Goal: Information Seeking & Learning: Learn about a topic

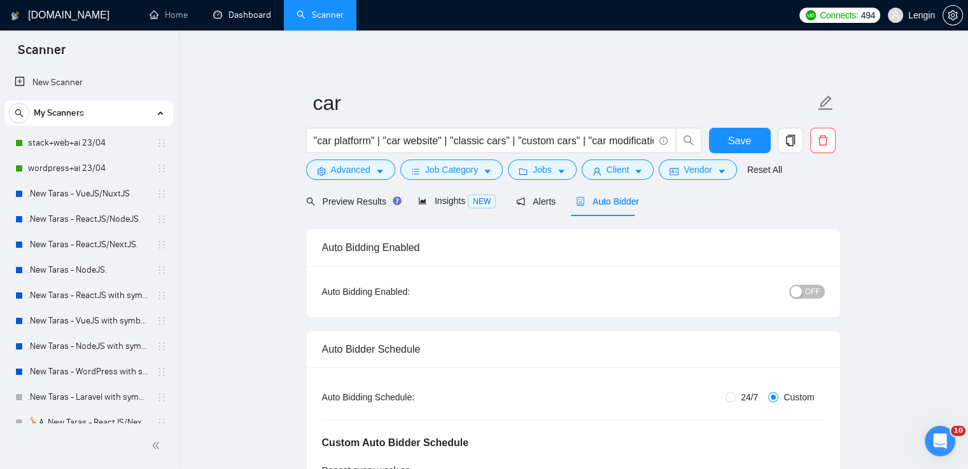
scroll to position [496, 0]
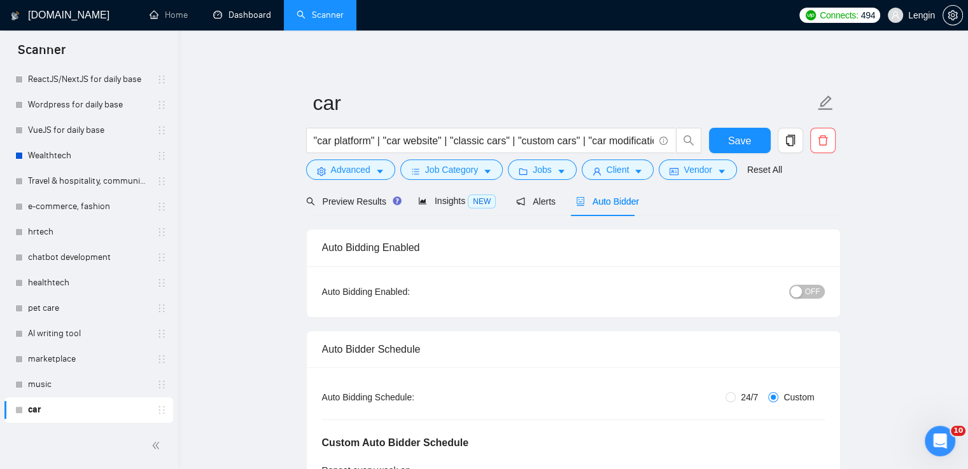
click at [254, 20] on link "Dashboard" at bounding box center [242, 15] width 58 height 11
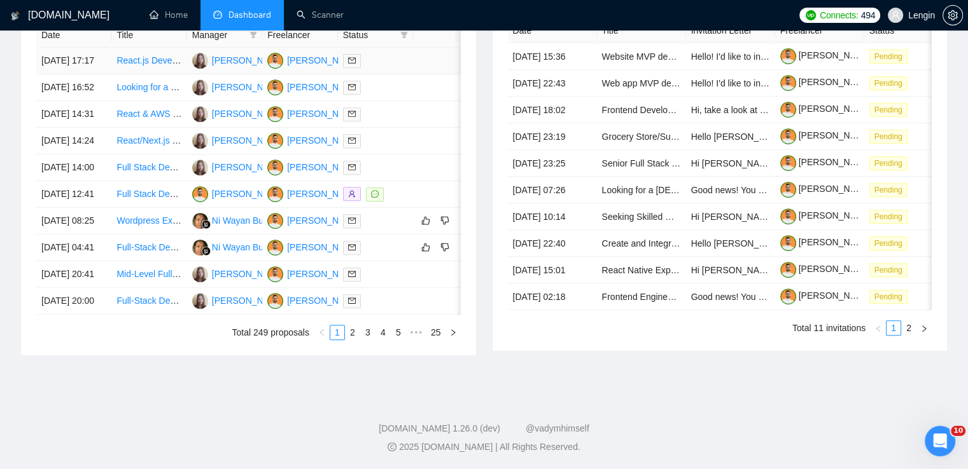
scroll to position [601, 0]
click at [354, 340] on link "2" at bounding box center [352, 333] width 14 height 14
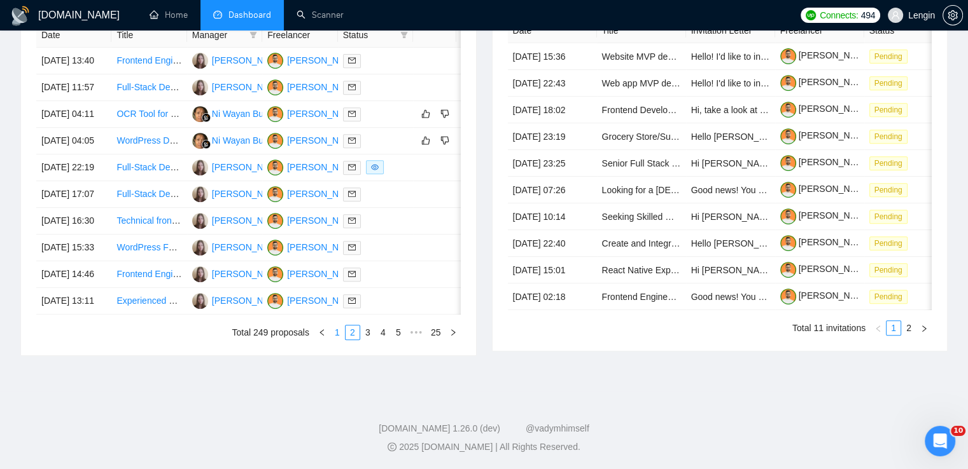
click at [336, 340] on link "1" at bounding box center [337, 333] width 14 height 14
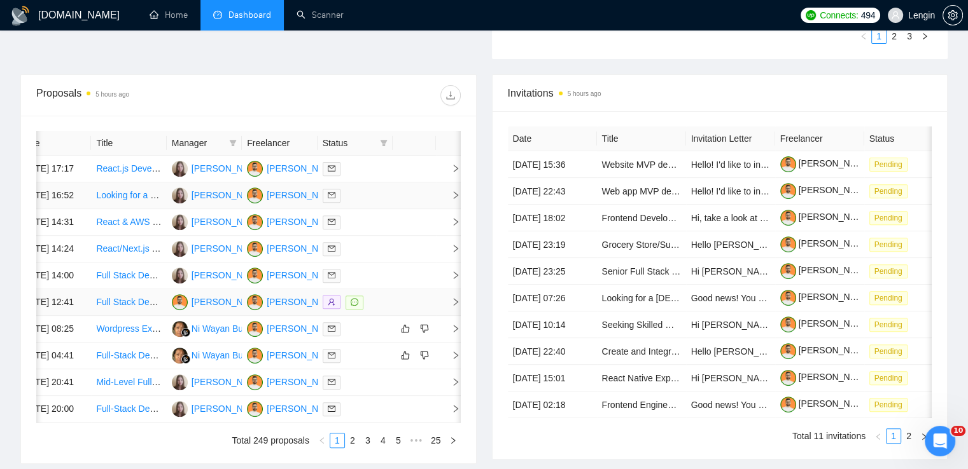
scroll to position [430, 0]
click at [328, 16] on link "Scanner" at bounding box center [319, 15] width 47 height 11
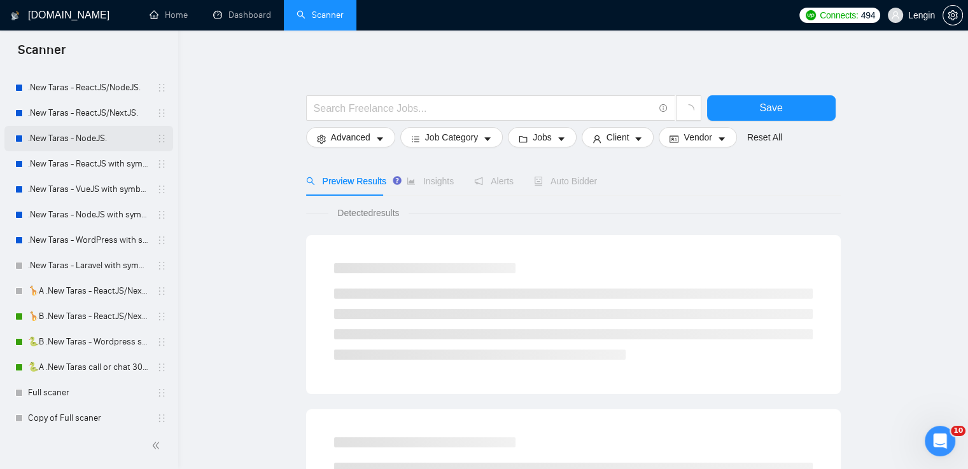
scroll to position [134, 0]
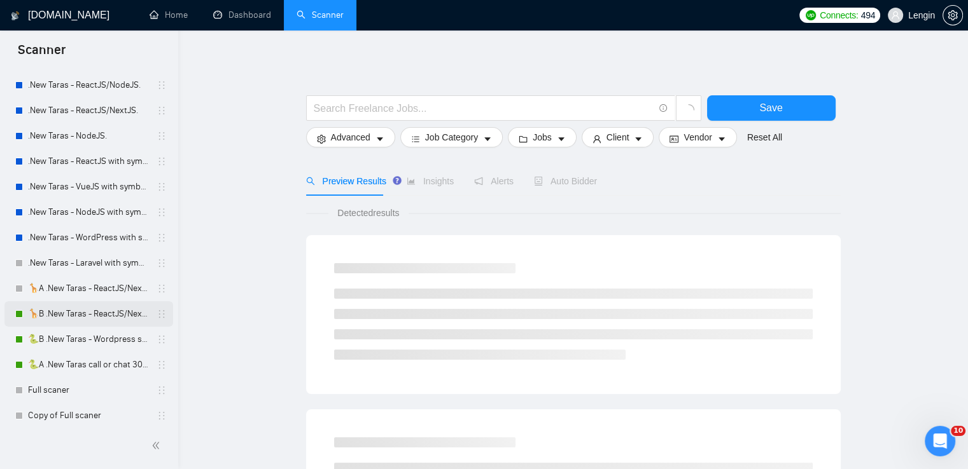
click at [85, 309] on link "🦒B .New Taras - ReactJS/NextJS rel exp 23/04" at bounding box center [88, 314] width 121 height 25
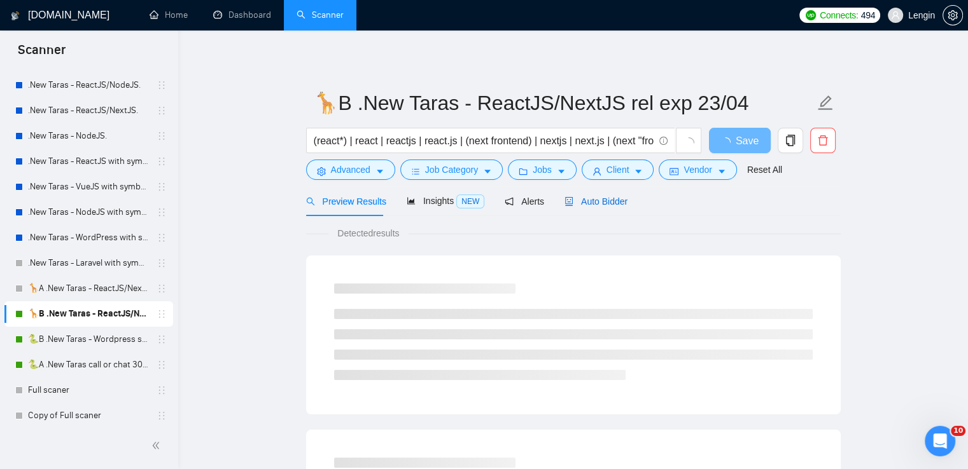
click at [601, 204] on span "Auto Bidder" at bounding box center [595, 202] width 63 height 10
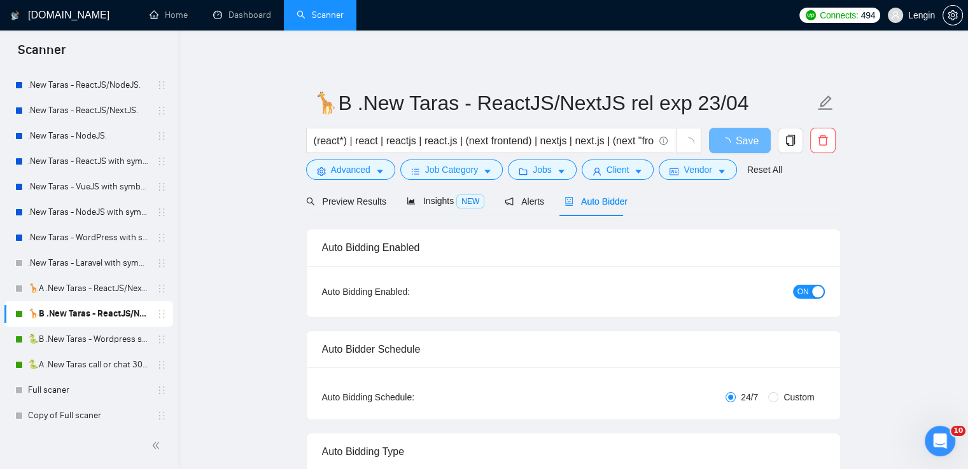
radio input "false"
radio input "true"
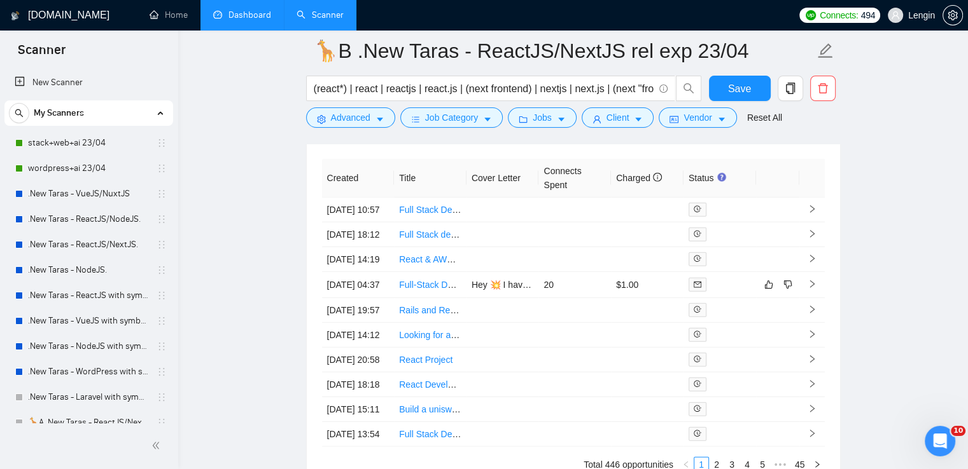
click at [263, 20] on link "Dashboard" at bounding box center [242, 15] width 58 height 11
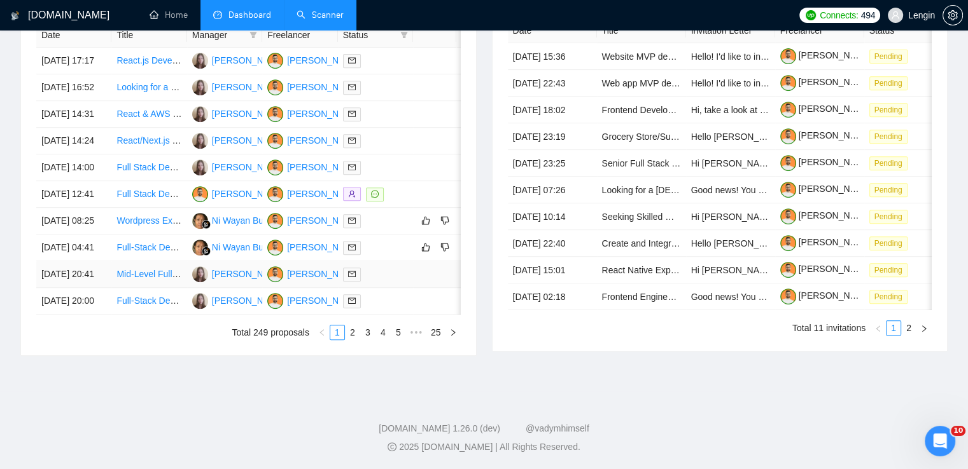
scroll to position [646, 0]
click at [351, 340] on link "2" at bounding box center [352, 333] width 14 height 14
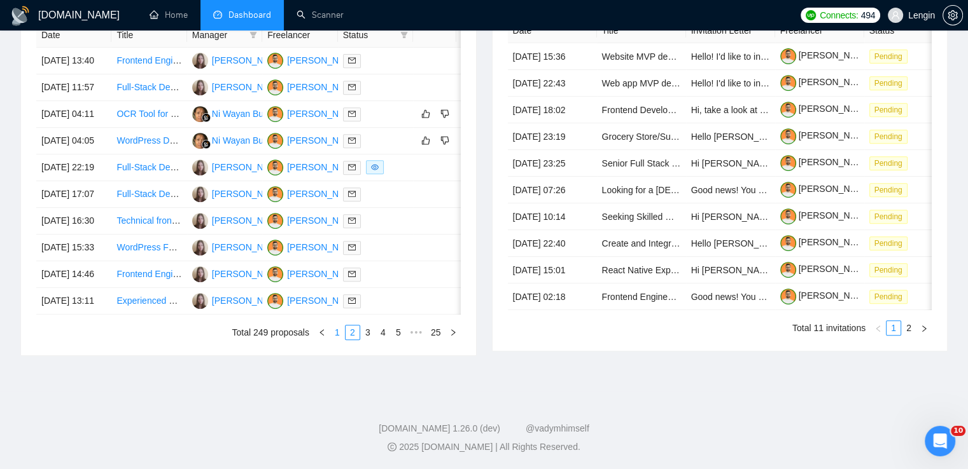
click at [344, 340] on link "1" at bounding box center [337, 333] width 14 height 14
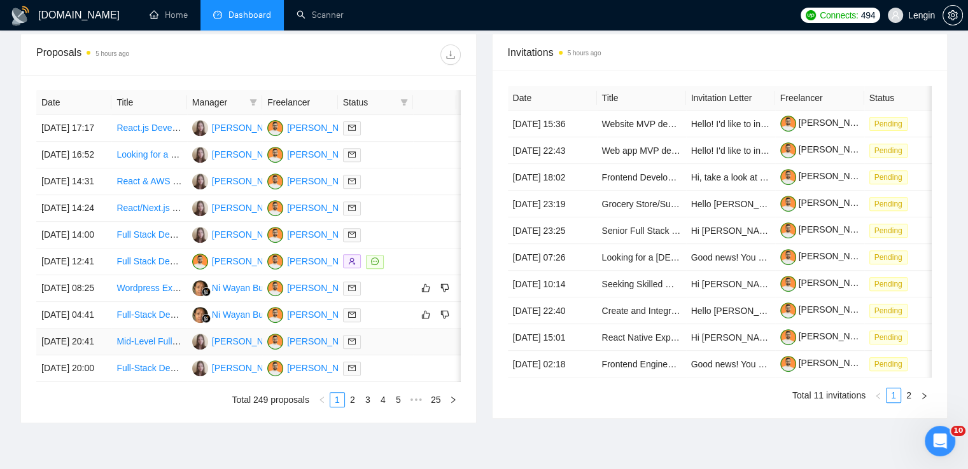
scroll to position [470, 0]
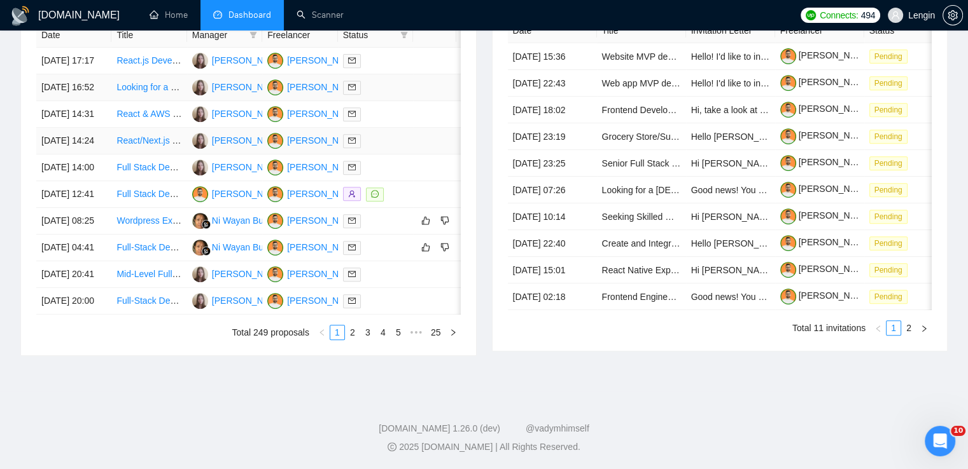
scroll to position [584, 0]
click at [314, 10] on link "Scanner" at bounding box center [319, 15] width 47 height 11
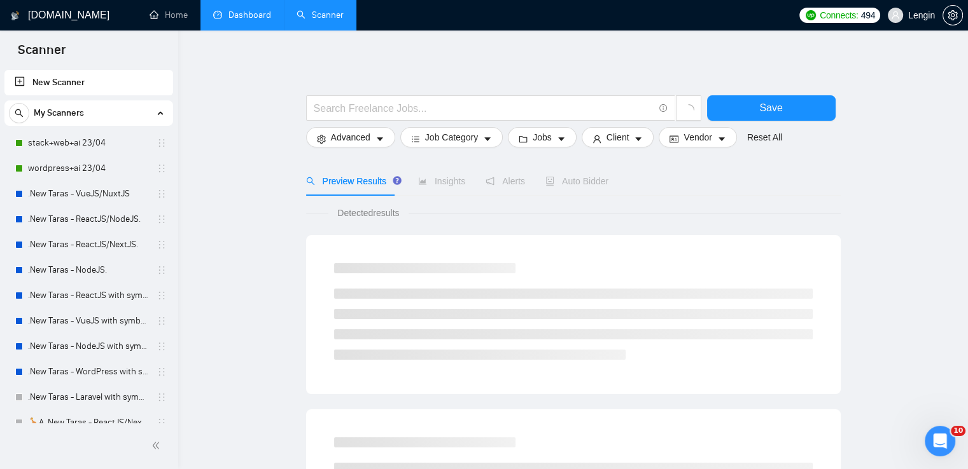
click at [237, 18] on link "Dashboard" at bounding box center [242, 15] width 58 height 11
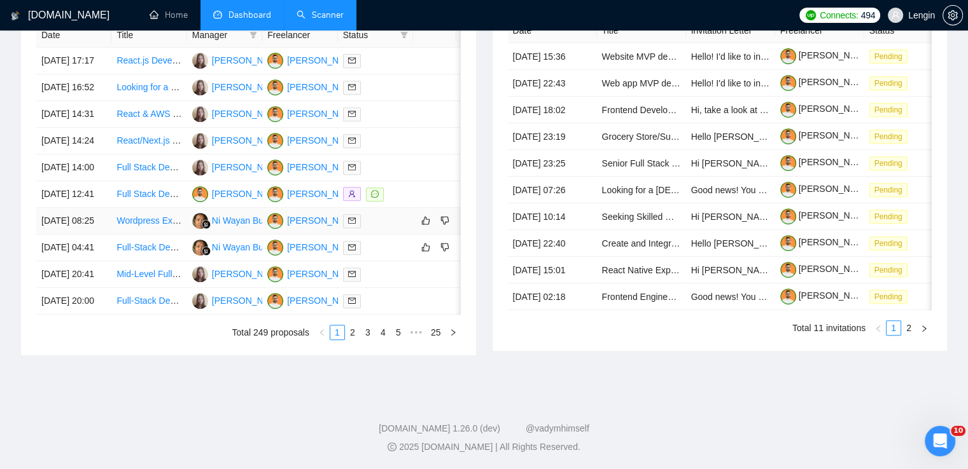
scroll to position [628, 0]
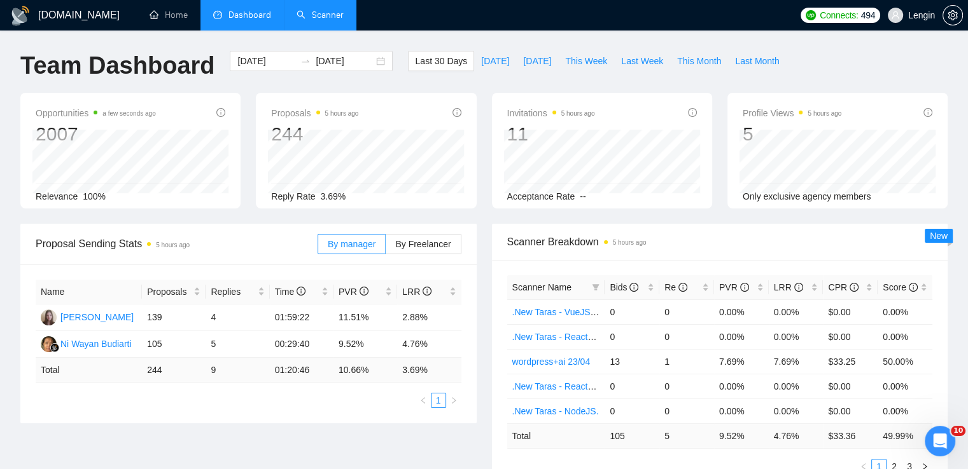
click at [323, 10] on link "Scanner" at bounding box center [319, 15] width 47 height 11
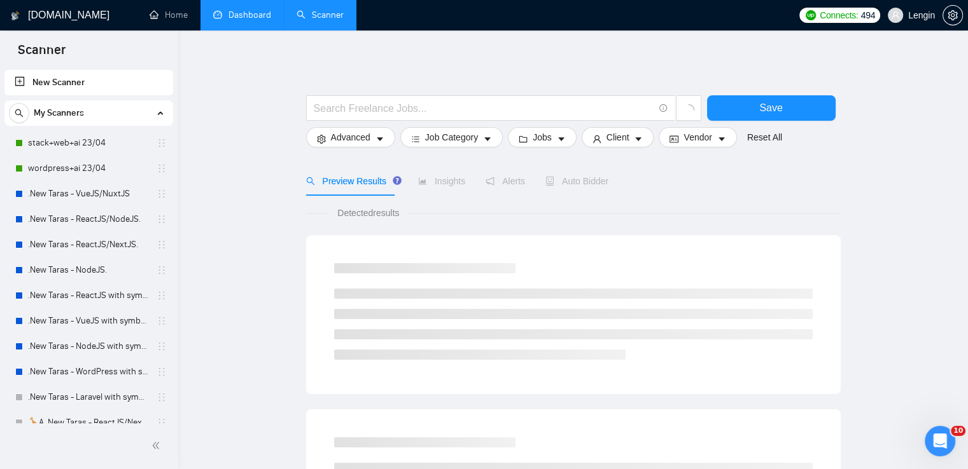
click at [244, 10] on link "Dashboard" at bounding box center [242, 15] width 58 height 11
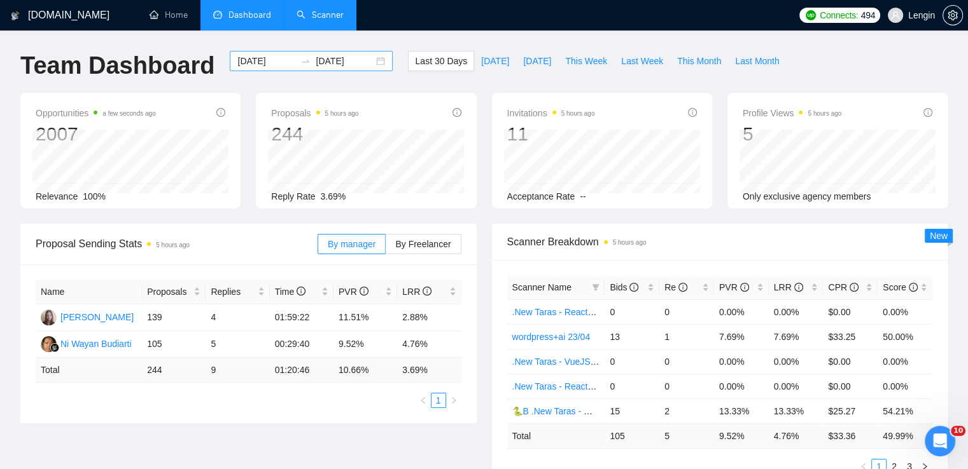
click at [372, 60] on div "[DATE] [DATE]" at bounding box center [311, 61] width 163 height 20
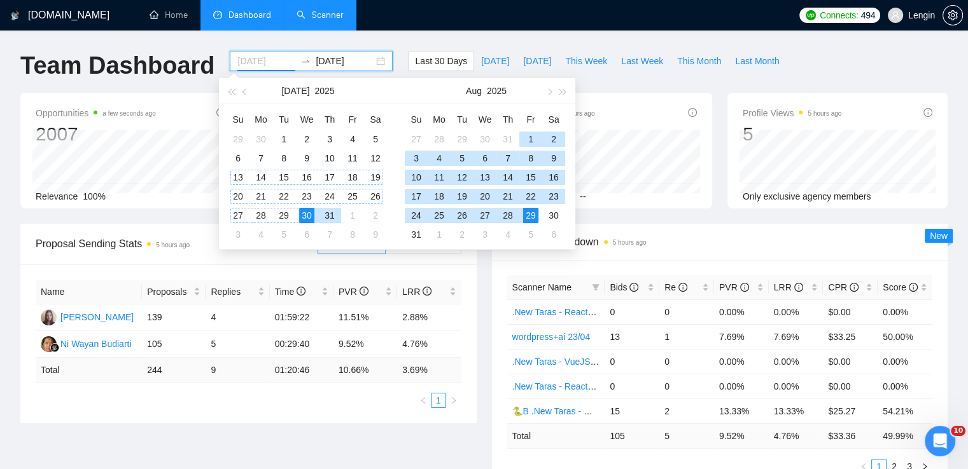
type input "[DATE]"
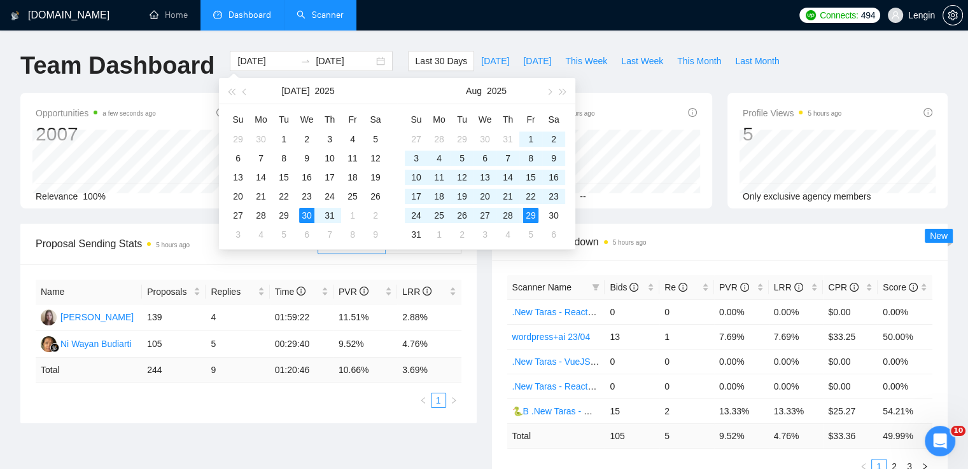
click at [163, 222] on div "Opportunities a few seconds ago 2007 Relevance 100% Proposals 5 hours ago 244 R…" at bounding box center [484, 158] width 942 height 131
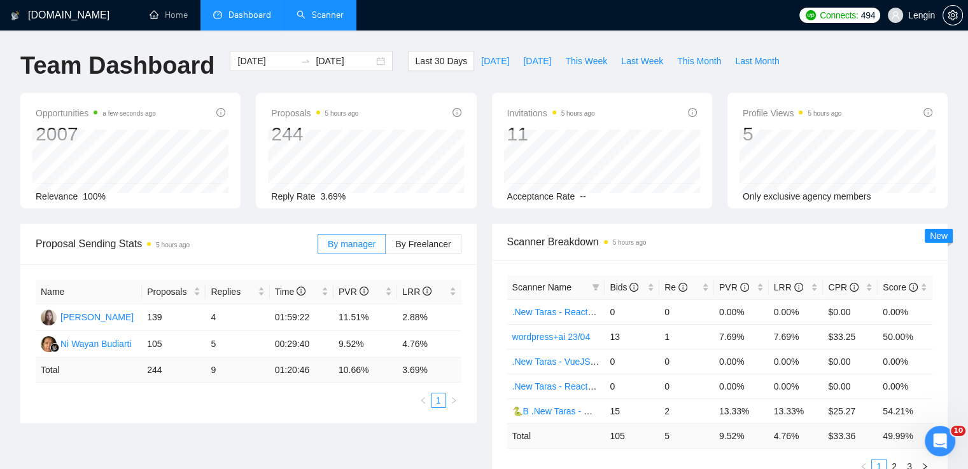
scroll to position [667, 0]
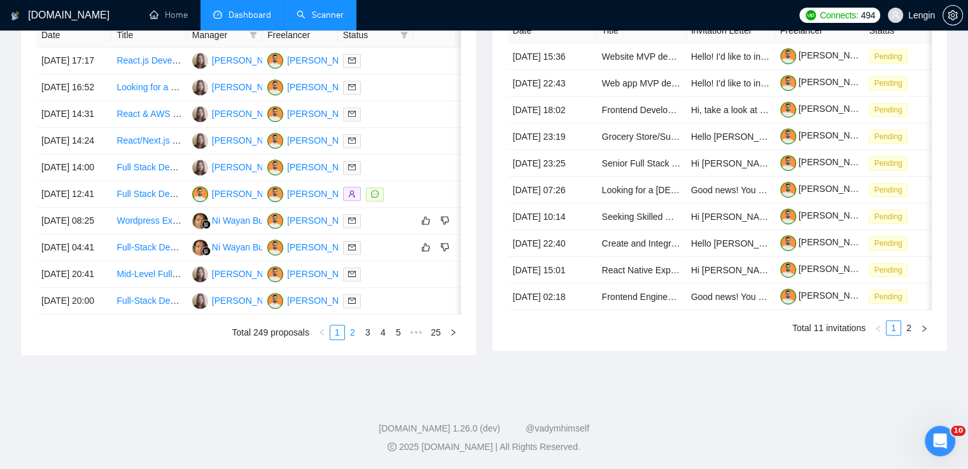
click at [352, 336] on link "2" at bounding box center [352, 333] width 14 height 14
click at [335, 336] on link "1" at bounding box center [337, 333] width 14 height 14
click at [316, 18] on link "Scanner" at bounding box center [319, 15] width 47 height 11
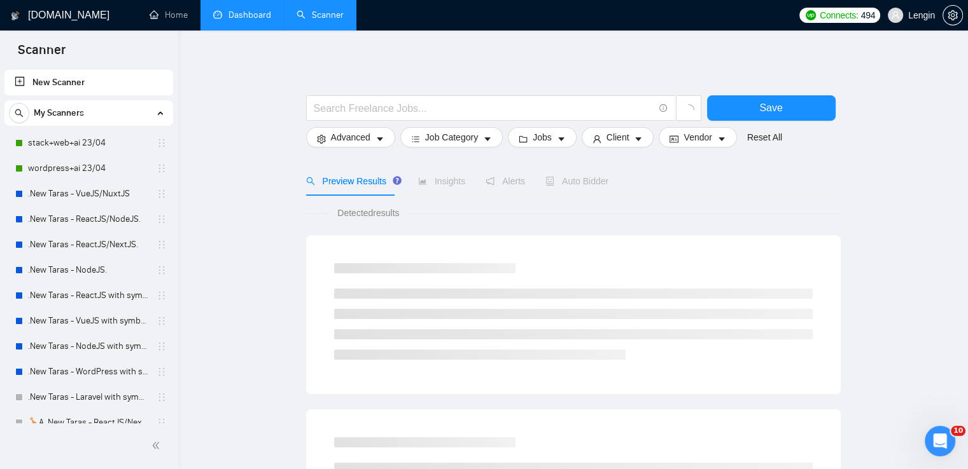
click at [252, 15] on link "Dashboard" at bounding box center [242, 15] width 58 height 11
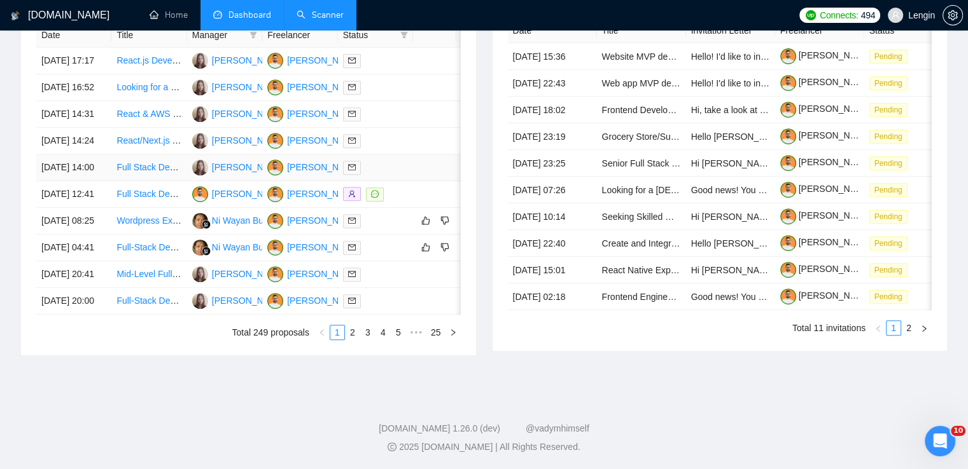
scroll to position [593, 0]
click at [351, 340] on link "2" at bounding box center [352, 333] width 14 height 14
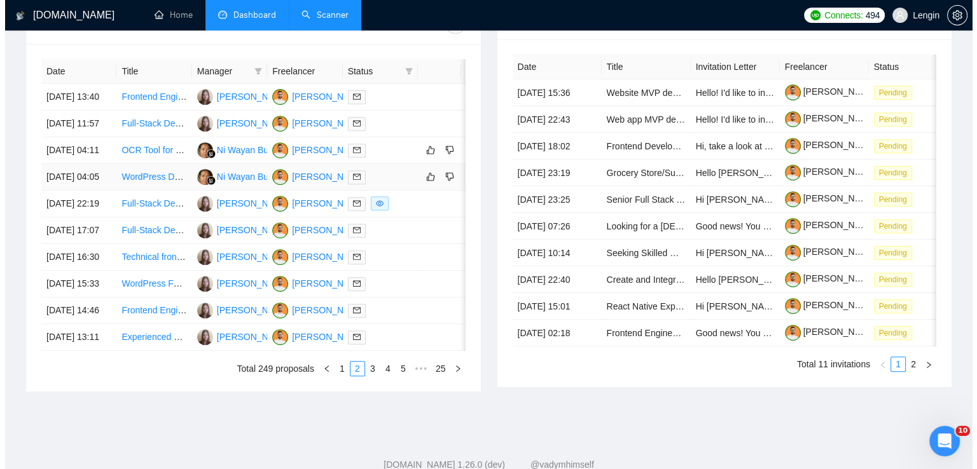
scroll to position [501, 0]
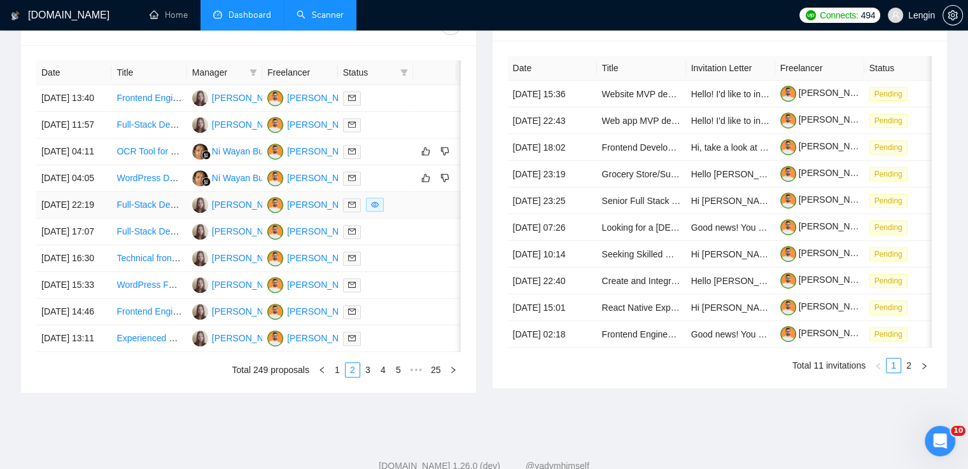
click at [151, 219] on td "Full-Stack Developer / Tech Lead with Node.js Expertise" at bounding box center [148, 205] width 75 height 27
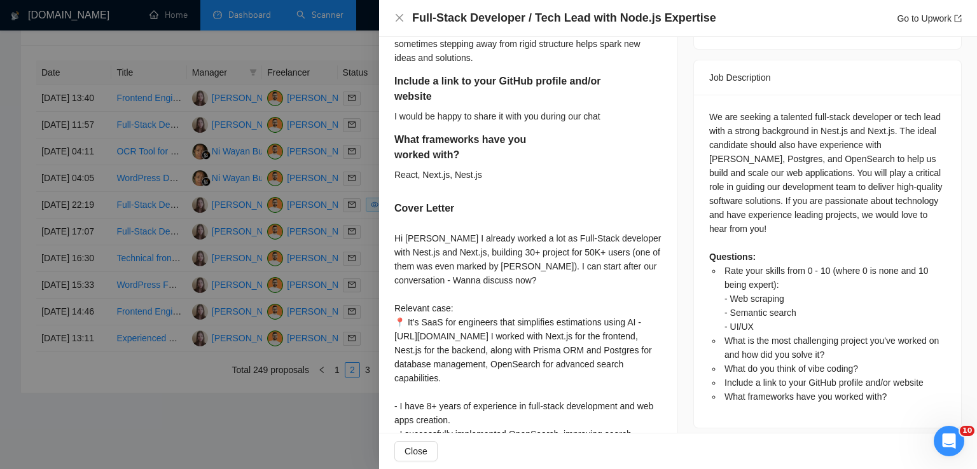
scroll to position [527, 0]
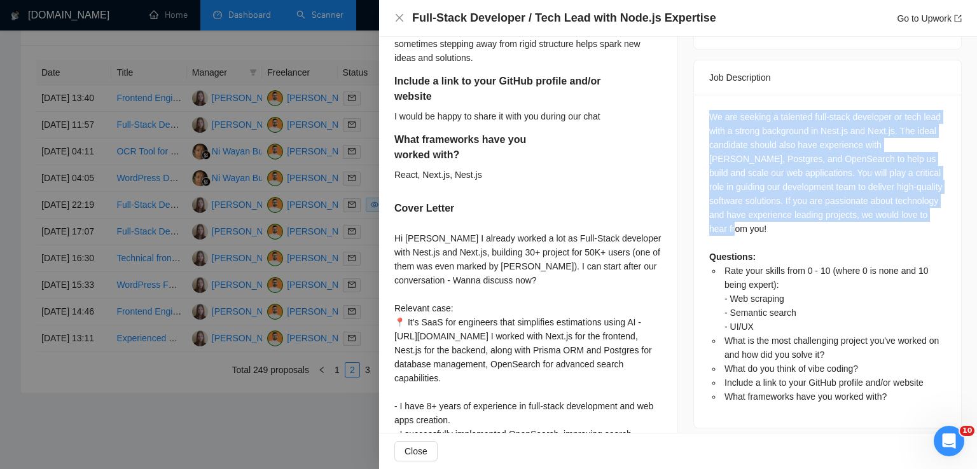
drag, startPoint x: 742, startPoint y: 221, endPoint x: 705, endPoint y: 105, distance: 122.3
click at [709, 110] on div "We are seeking a talented full-stack developer or tech lead with a strong backg…" at bounding box center [827, 257] width 237 height 294
copy div "We are seeking a talented full-stack developer or tech lead with a strong backg…"
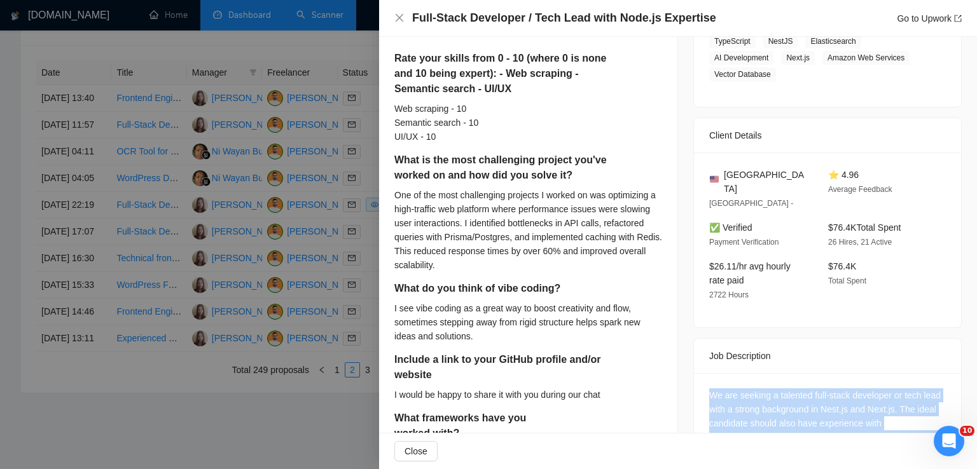
scroll to position [233, 0]
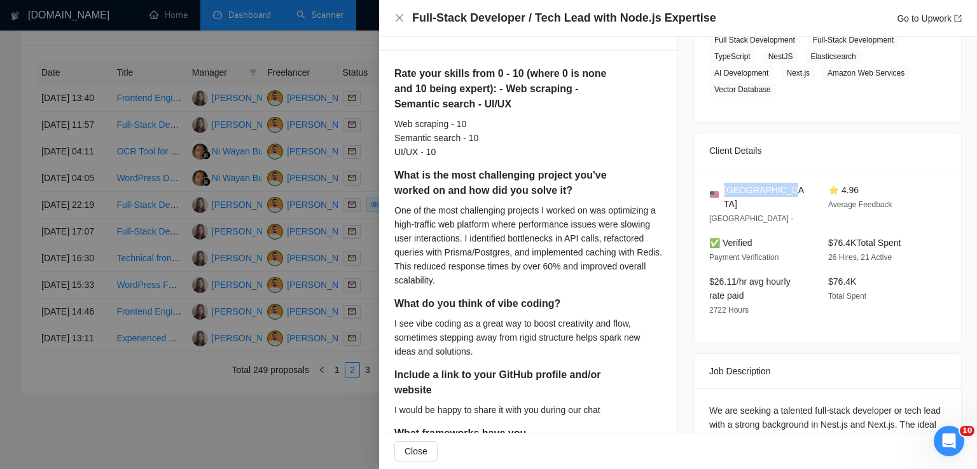
drag, startPoint x: 775, startPoint y: 192, endPoint x: 721, endPoint y: 190, distance: 54.1
click at [721, 190] on div "United States" at bounding box center [758, 197] width 99 height 28
copy span "United States"
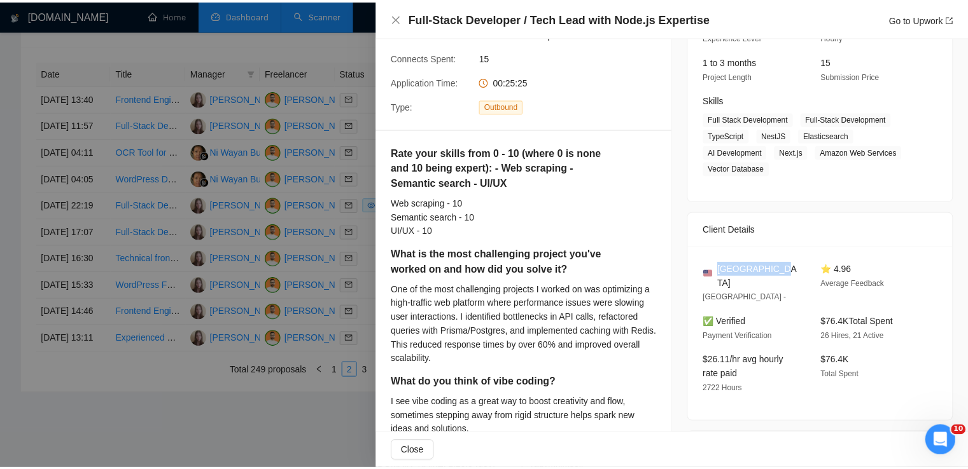
scroll to position [150, 0]
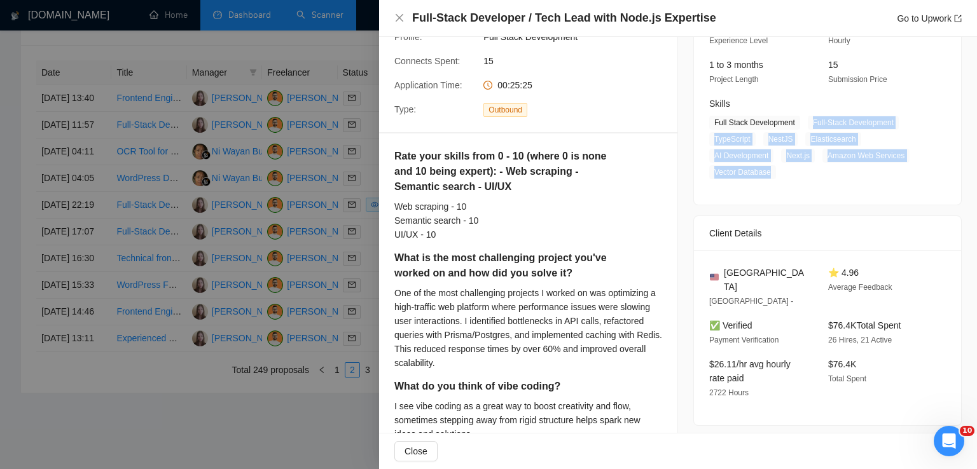
drag, startPoint x: 804, startPoint y: 123, endPoint x: 770, endPoint y: 174, distance: 61.0
click at [770, 174] on span "Full Stack Development Full-Stack Development TypeScript NestJS Elasticsearch A…" at bounding box center [818, 148] width 218 height 64
copy span "Full-Stack Development TypeScript NestJS Elasticsearch AI Development Next.js A…"
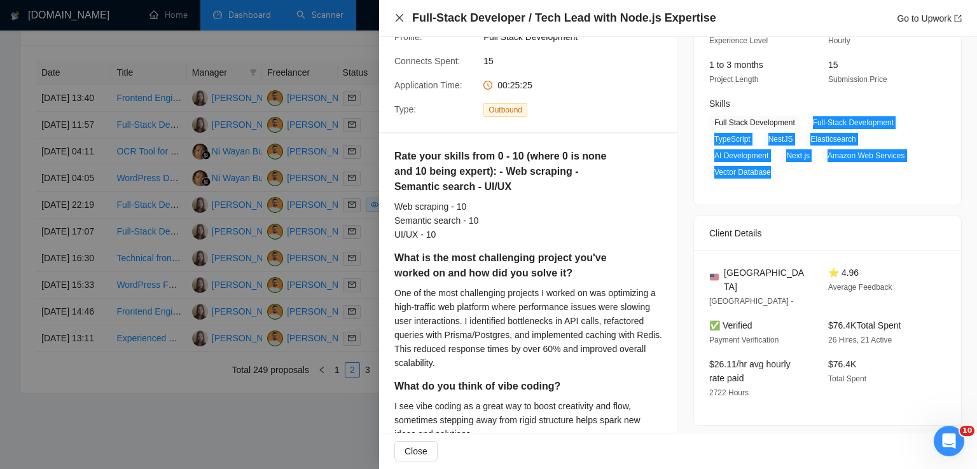
click at [399, 21] on icon "close" at bounding box center [399, 18] width 10 height 10
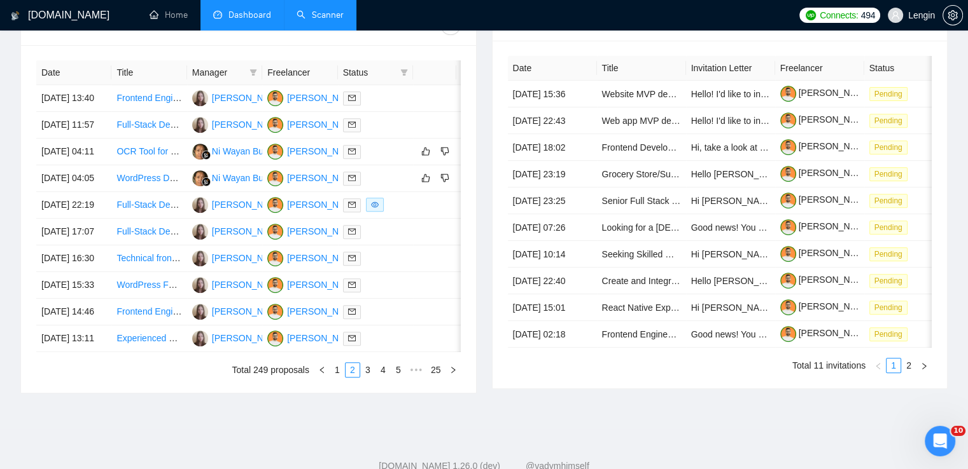
click at [343, 10] on link "Scanner" at bounding box center [319, 15] width 47 height 11
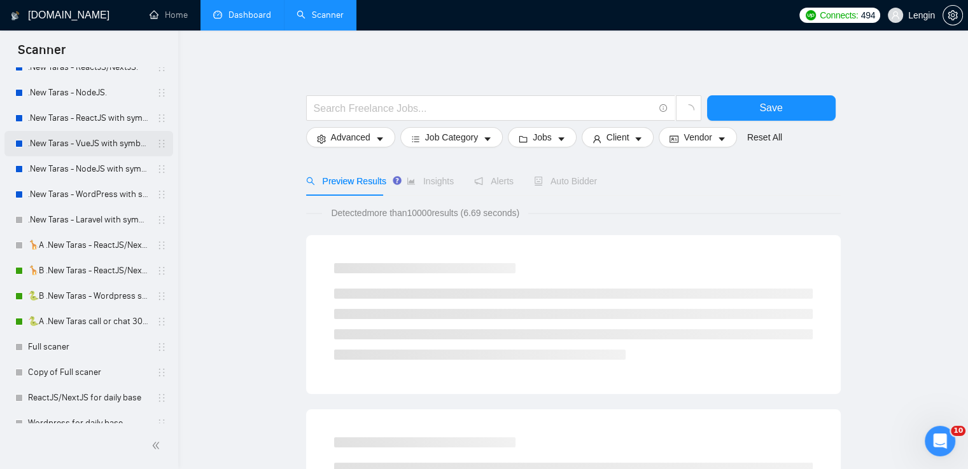
scroll to position [181, 0]
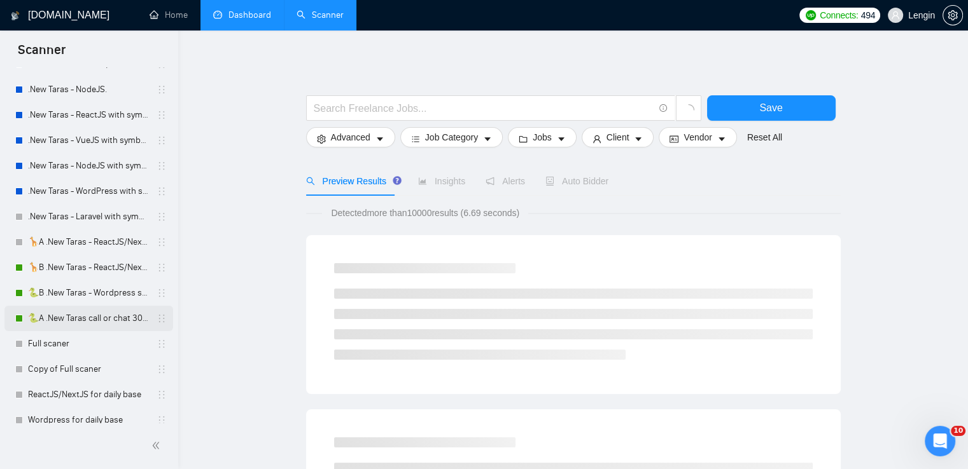
click at [89, 309] on link "🐍A .New Taras call or chat 30%view 0 reply 23/04" at bounding box center [88, 318] width 121 height 25
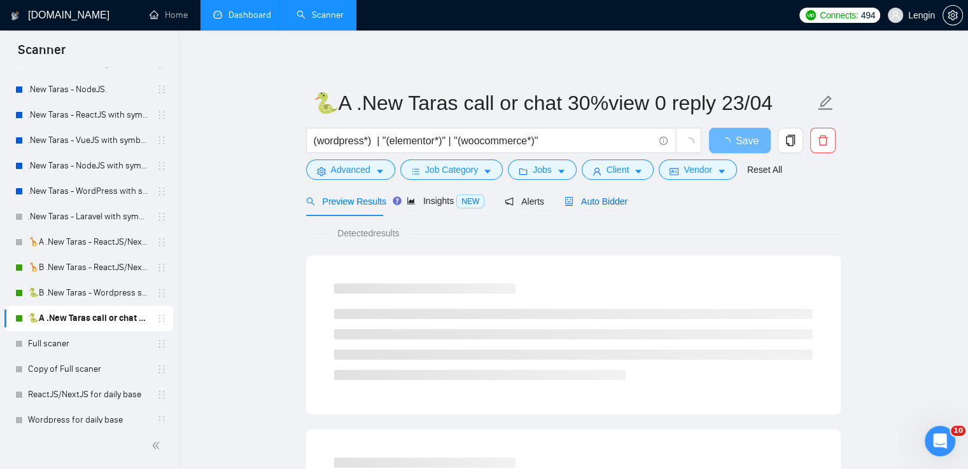
click at [595, 202] on span "Auto Bidder" at bounding box center [595, 202] width 63 height 10
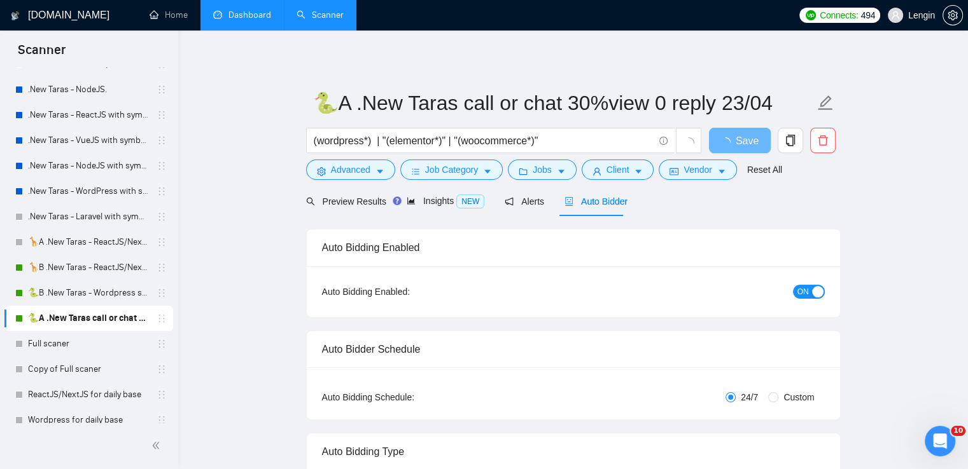
radio input "false"
radio input "true"
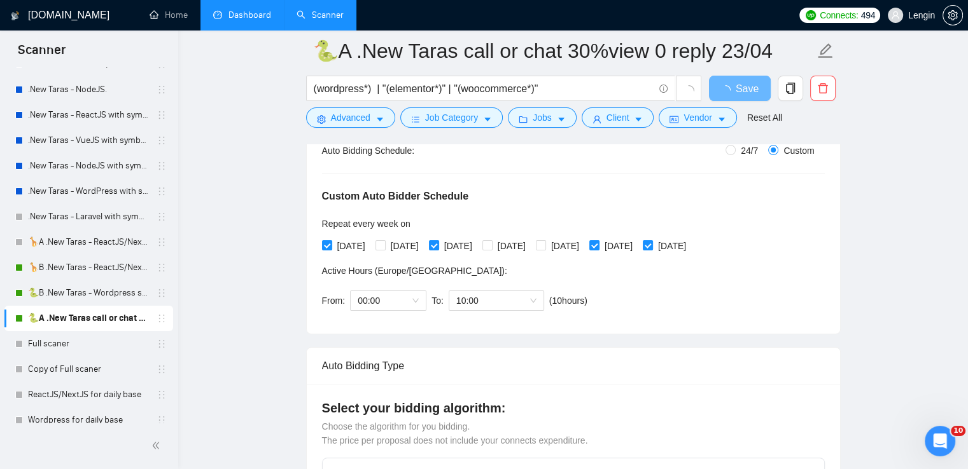
scroll to position [267, 0]
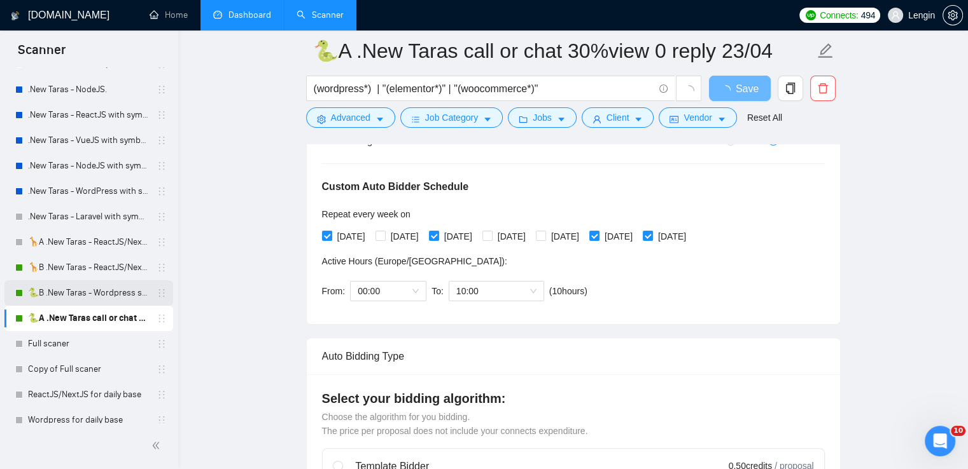
click at [71, 294] on link "🐍B .New Taras - Wordpress short 23/04" at bounding box center [88, 293] width 121 height 25
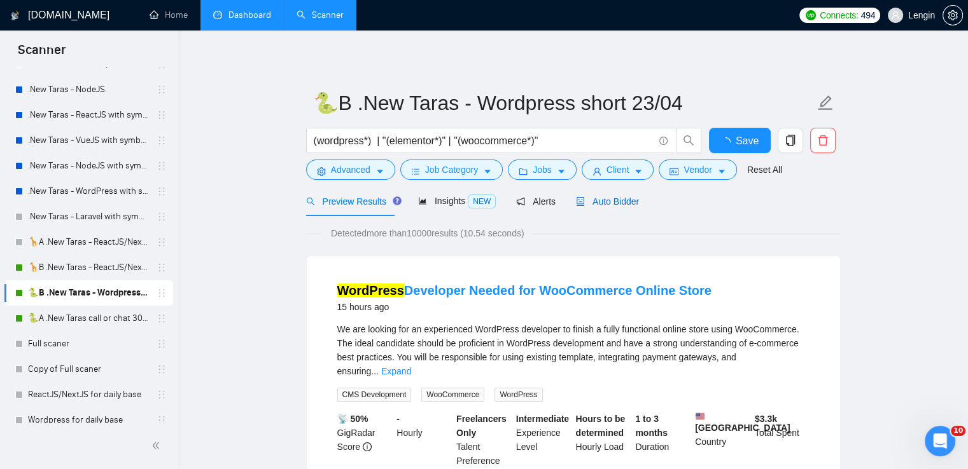
click at [611, 200] on span "Auto Bidder" at bounding box center [607, 202] width 63 height 10
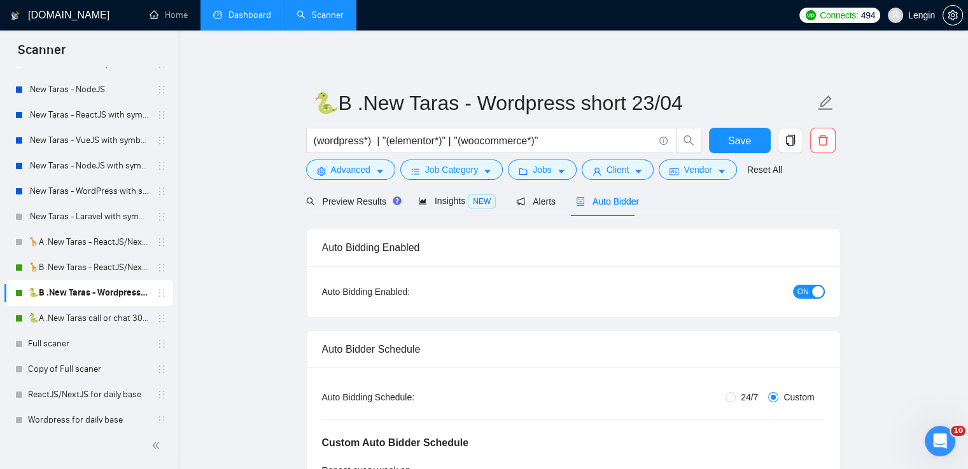
radio input "false"
radio input "true"
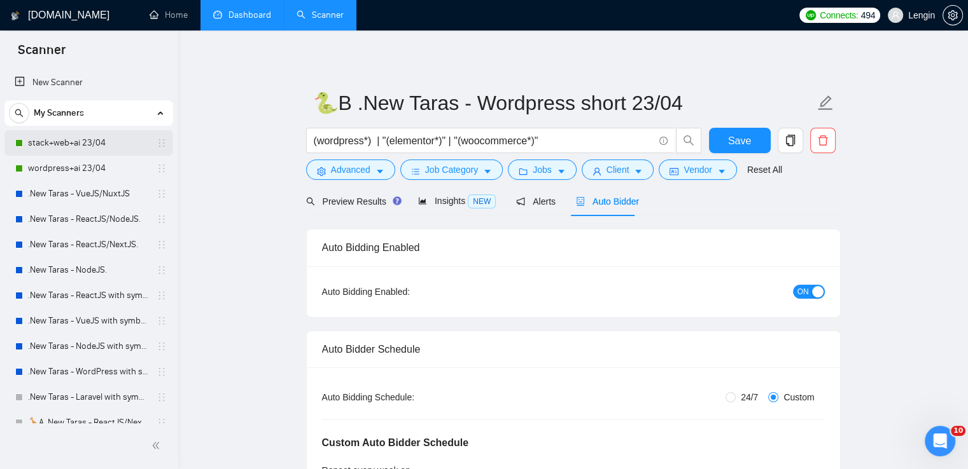
click at [64, 134] on link "stack+web+ai 23/04" at bounding box center [88, 142] width 121 height 25
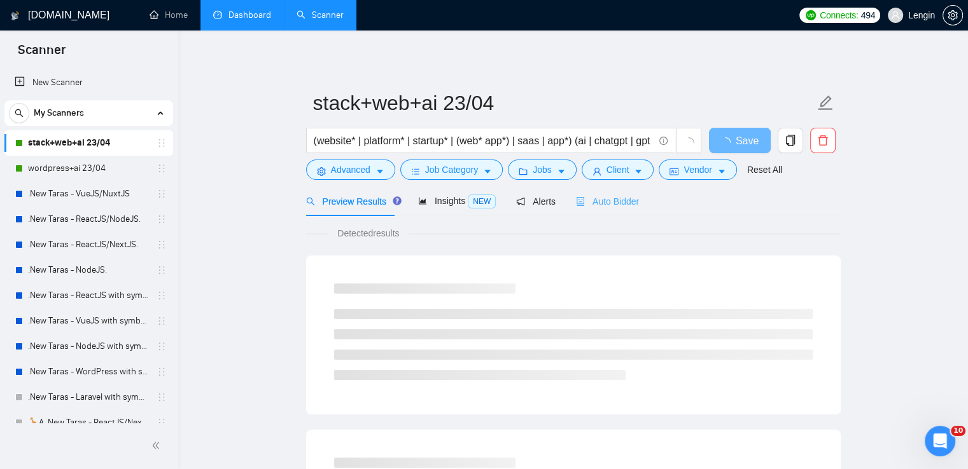
click at [602, 193] on div "Auto Bidder" at bounding box center [607, 201] width 63 height 30
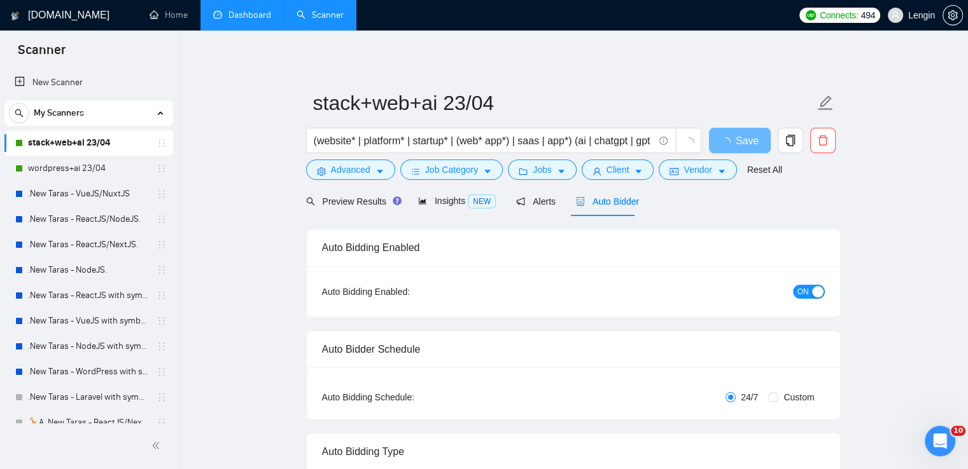
radio input "false"
radio input "true"
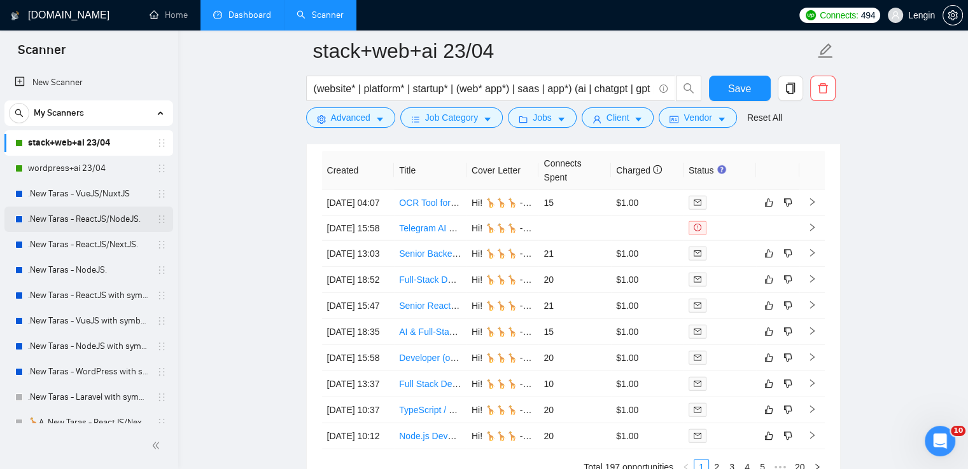
click at [87, 209] on link ".New Taras - ReactJS/NodeJS." at bounding box center [88, 219] width 121 height 25
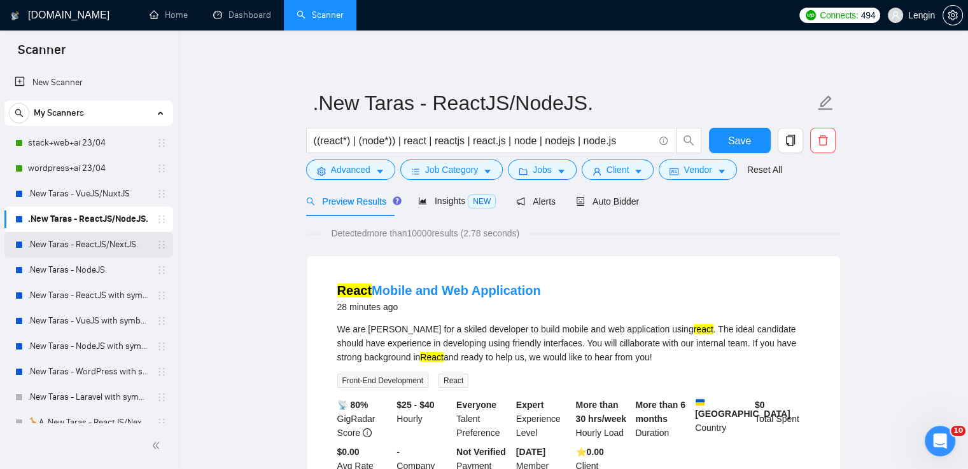
click at [114, 249] on link ".New Taras - ReactJS/NextJS." at bounding box center [88, 244] width 121 height 25
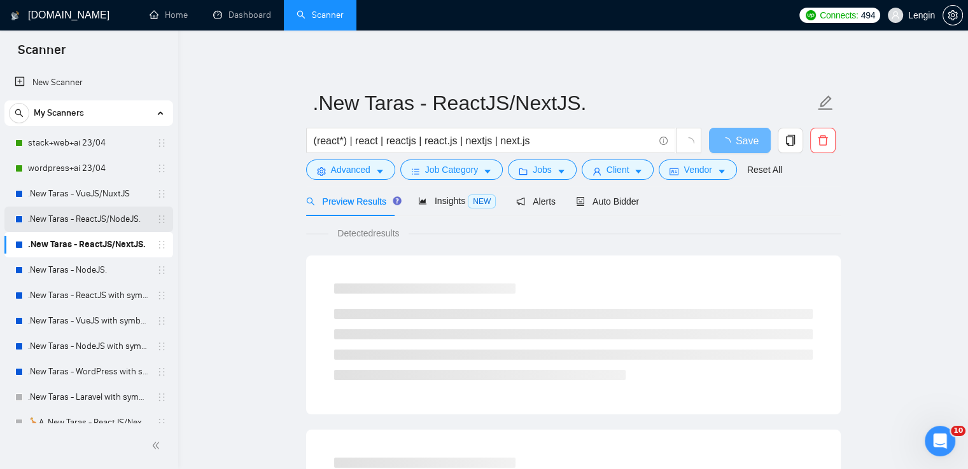
click at [73, 218] on link ".New Taras - ReactJS/NodeJS." at bounding box center [88, 219] width 121 height 25
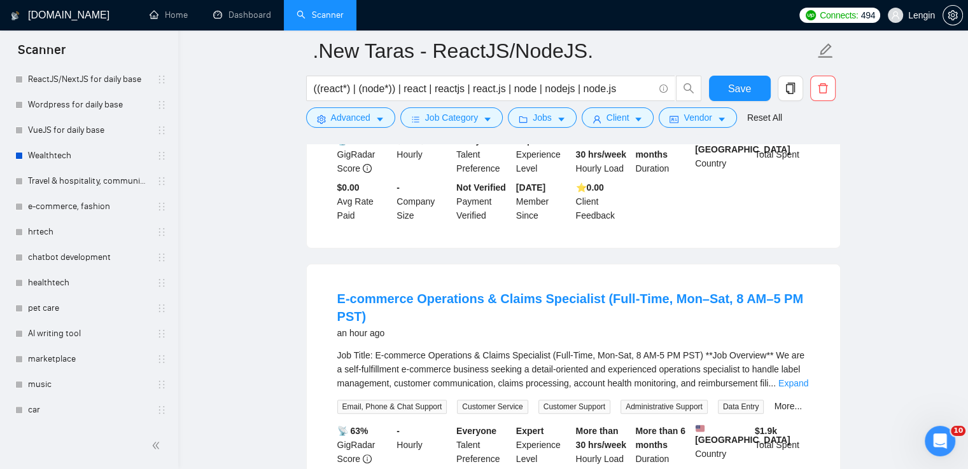
scroll to position [268, 0]
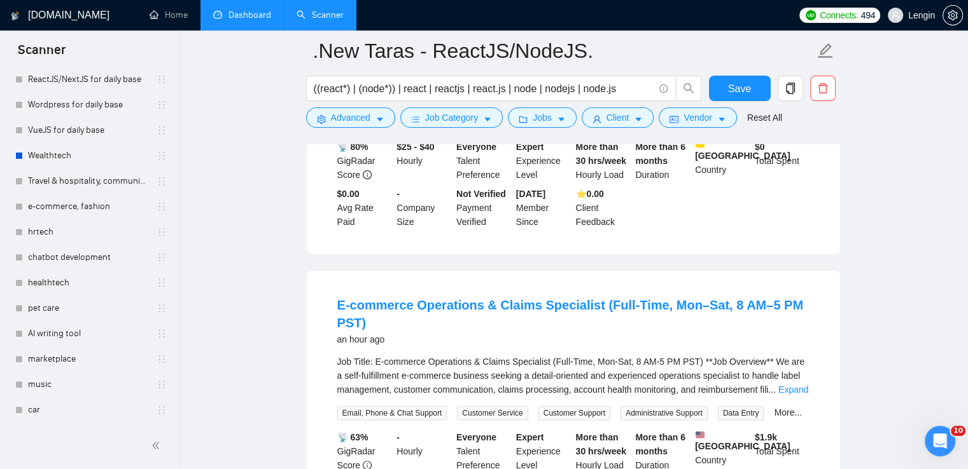
click at [255, 20] on link "Dashboard" at bounding box center [242, 15] width 58 height 11
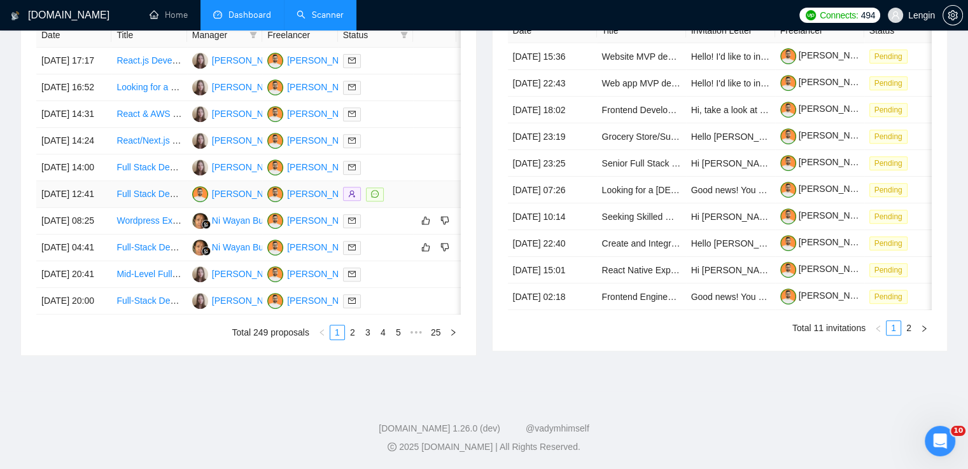
scroll to position [601, 0]
click at [352, 340] on link "2" at bounding box center [352, 333] width 14 height 14
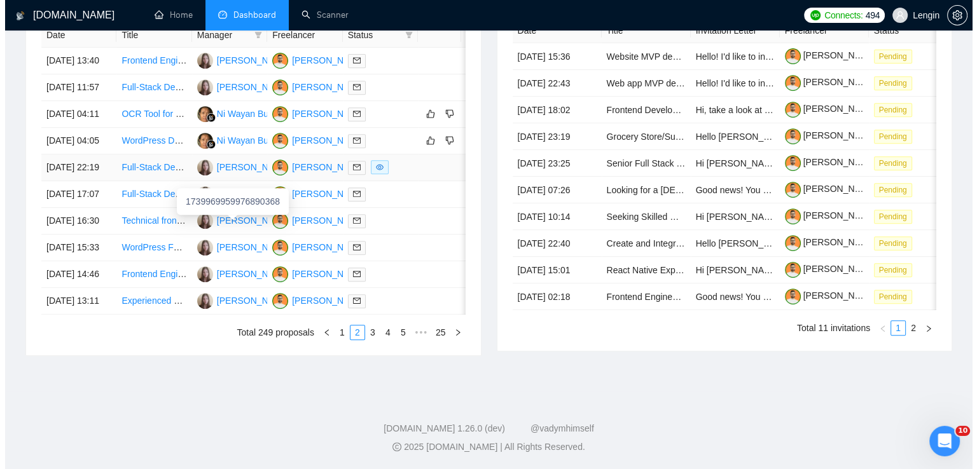
scroll to position [550, 0]
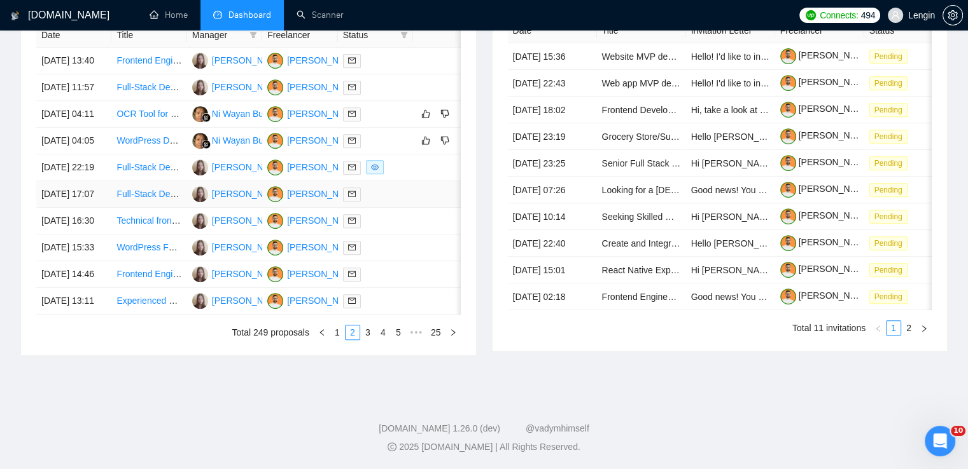
click at [153, 208] on td "Full-Stack Developer Needed: Next.js, Supabase & AWS Expertise for [DOMAIN_NAME…" at bounding box center [148, 194] width 75 height 27
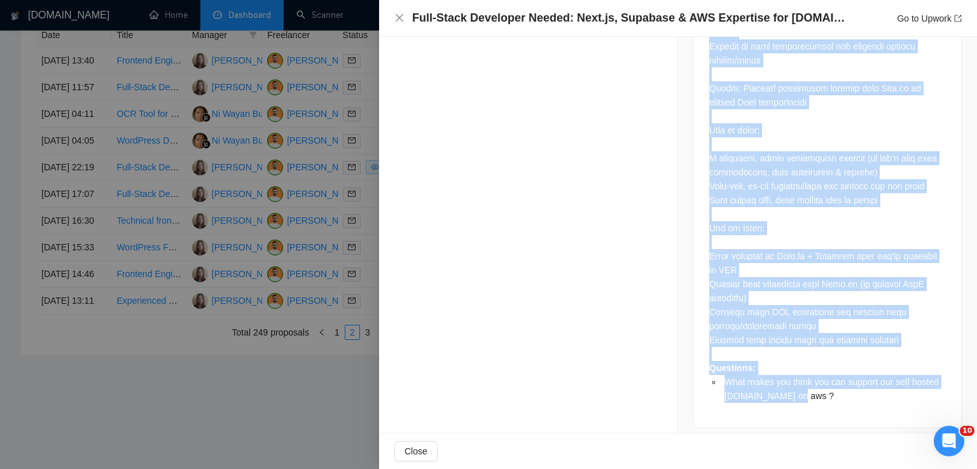
scroll to position [939, 0]
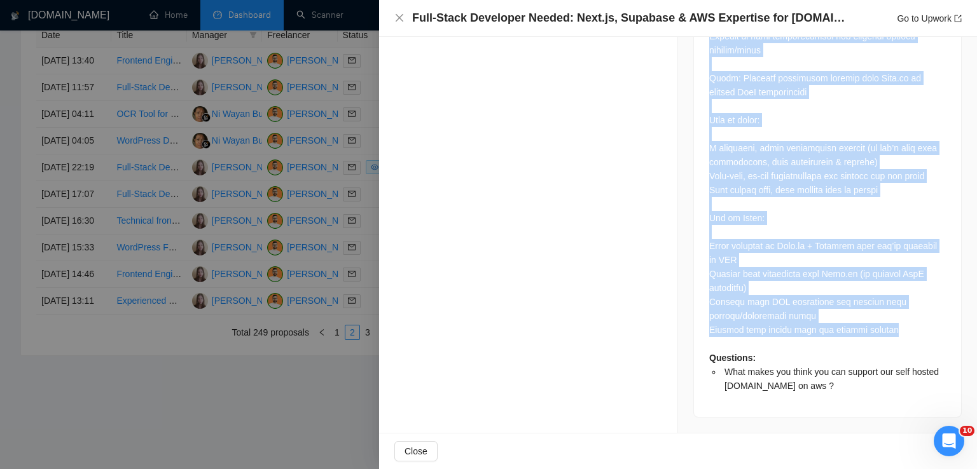
drag, startPoint x: 704, startPoint y: 87, endPoint x: 900, endPoint y: 327, distance: 309.3
click at [900, 327] on div "Questions: What makes you think you can support our self hosted suna.so on aws ?" at bounding box center [827, 29] width 237 height 728
copy div "We are running a self-hosted version of Suna.so (https://suna.so ) on AWS. The …"
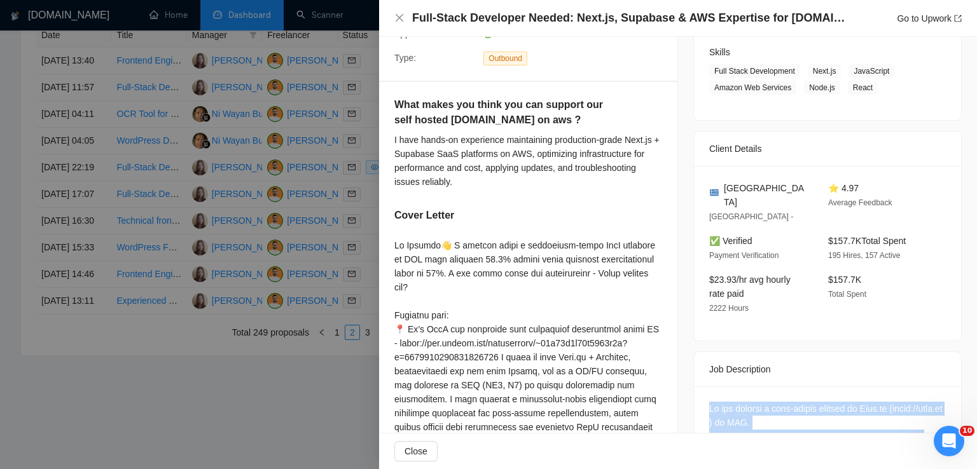
scroll to position [198, 0]
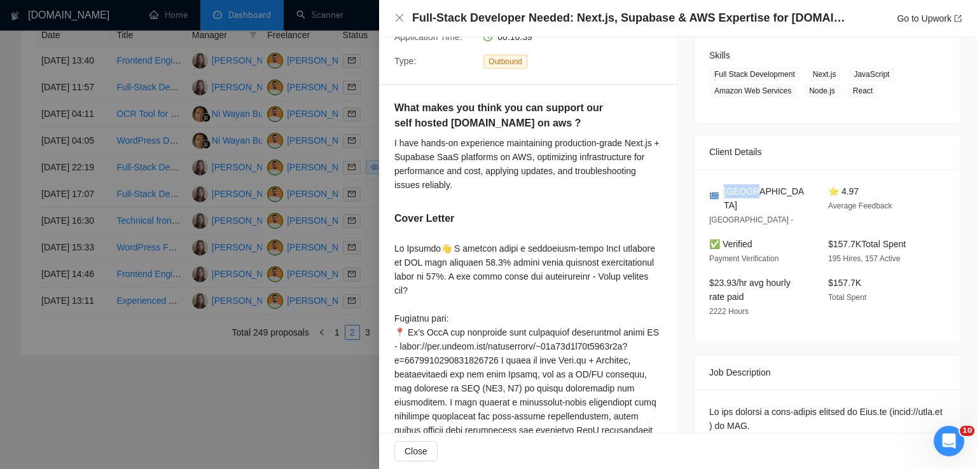
drag, startPoint x: 752, startPoint y: 198, endPoint x: 721, endPoint y: 190, distance: 31.5
click at [721, 190] on div "Greece Athens -" at bounding box center [758, 205] width 109 height 43
copy span "Greece"
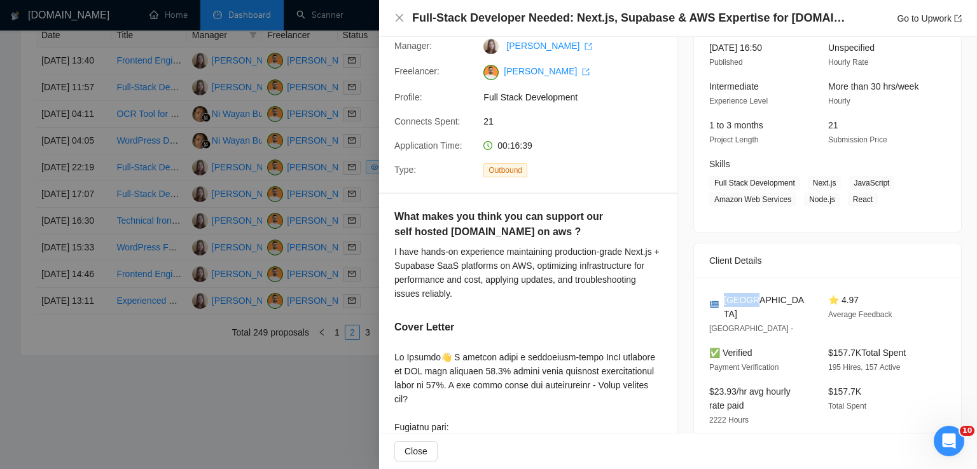
scroll to position [89, 0]
drag, startPoint x: 868, startPoint y: 200, endPoint x: 802, endPoint y: 182, distance: 67.9
click at [802, 182] on span "Full Stack Development Next.js JavaScript Amazon Web Services Node.js React" at bounding box center [818, 192] width 218 height 31
copy span "Next.js JavaScript Amazon Web Services Node.js React"
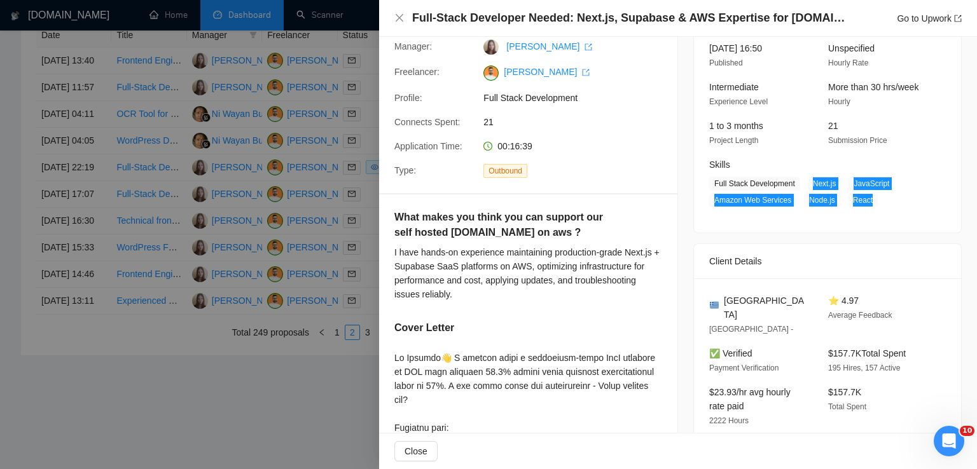
scroll to position [0, 0]
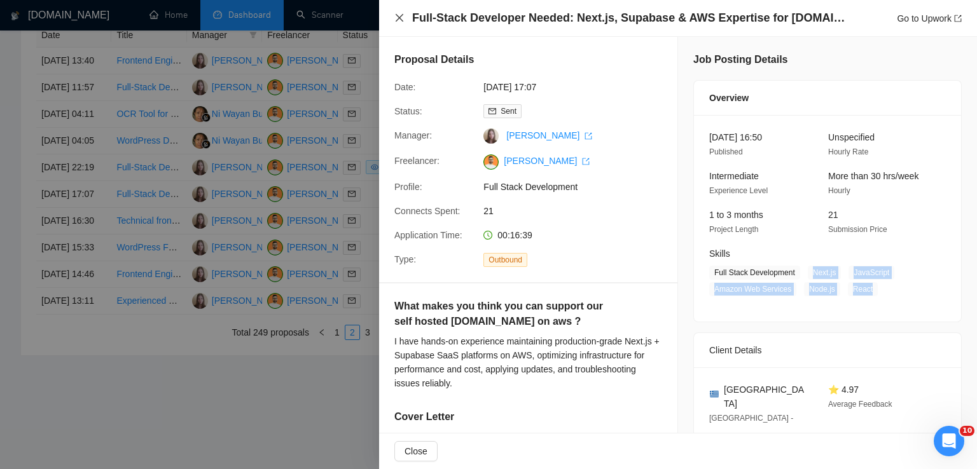
click at [398, 21] on icon "close" at bounding box center [399, 18] width 10 height 10
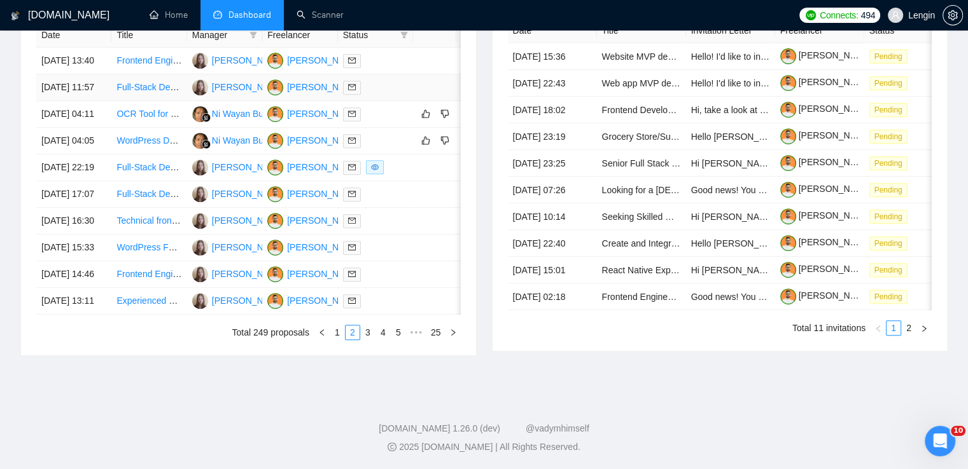
click at [148, 101] on td "Full-Stack Developer for Client Portal Dashboard (Contract or Full-Time)" at bounding box center [148, 87] width 75 height 27
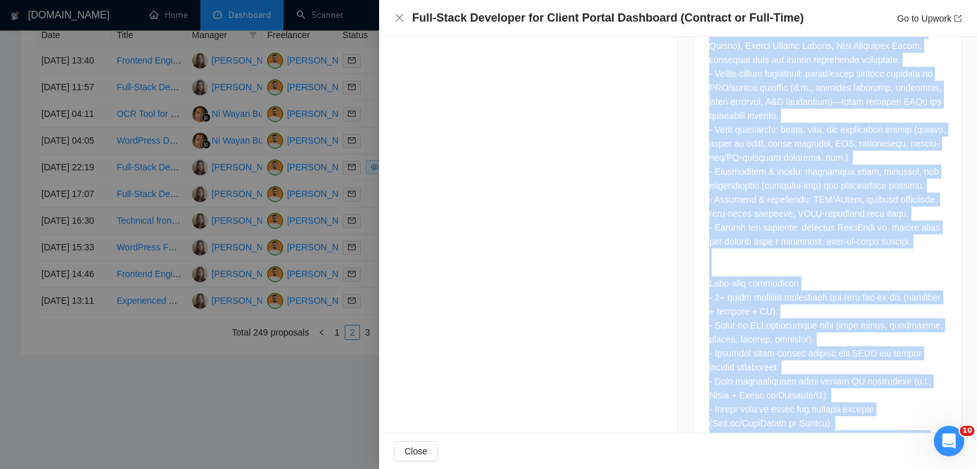
scroll to position [1005, 0]
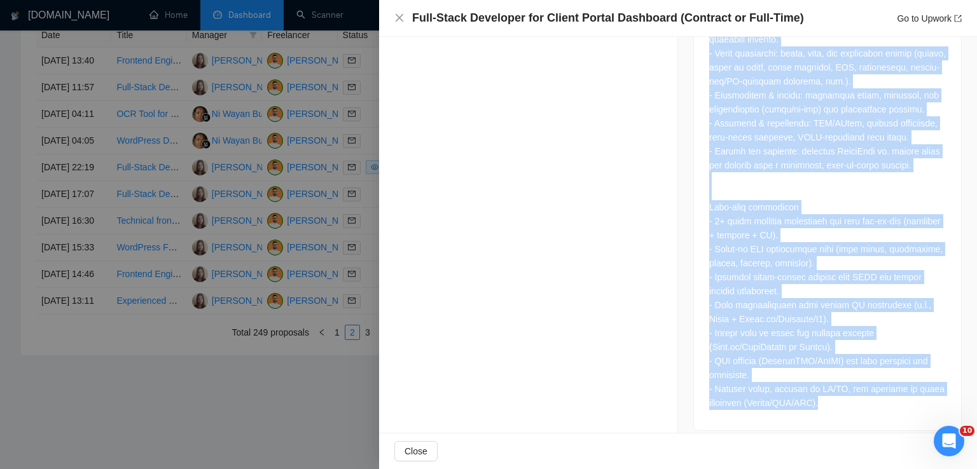
drag, startPoint x: 702, startPoint y: 121, endPoint x: 817, endPoint y: 400, distance: 301.5
click at [817, 400] on div at bounding box center [827, 6] width 267 height 847
copy div "Full-Stack Developer for Client Portal Dashboard (Contract or Full-Time) About …"
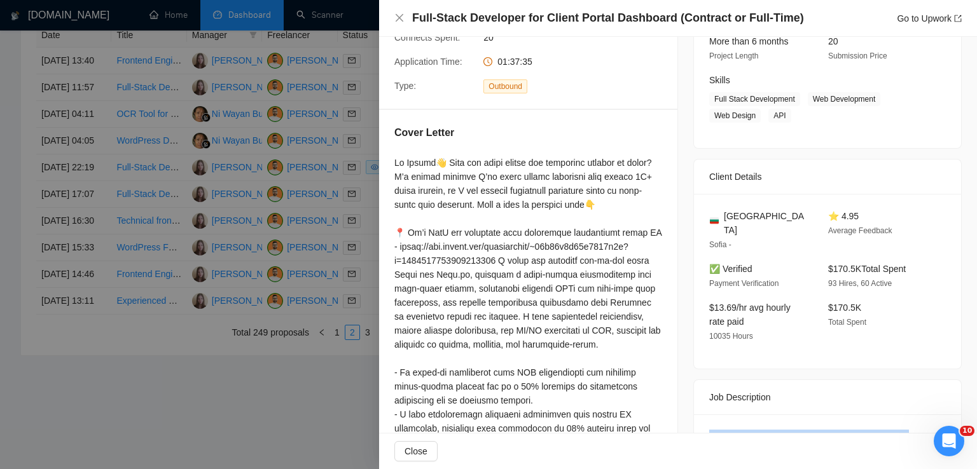
scroll to position [173, 0]
drag, startPoint x: 756, startPoint y: 219, endPoint x: 721, endPoint y: 216, distance: 34.4
click at [721, 216] on div "Bulgaria" at bounding box center [758, 224] width 99 height 28
copy span "Bulgaria"
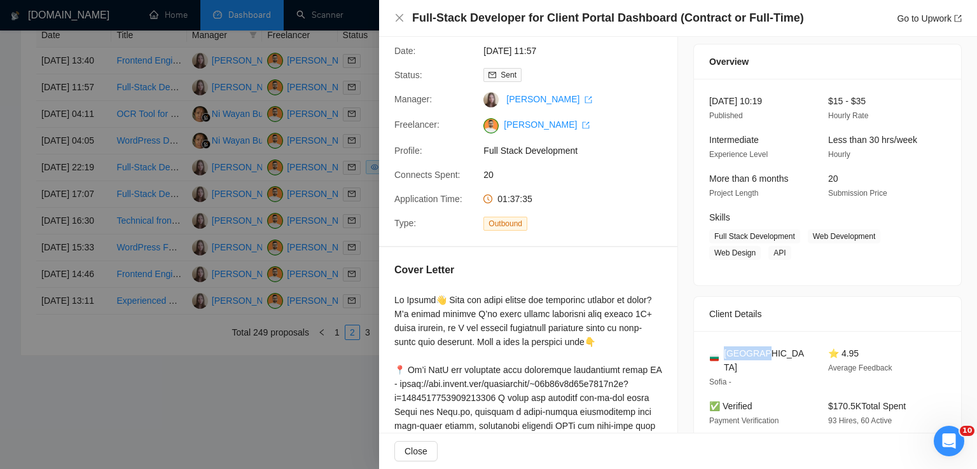
scroll to position [36, 0]
drag, startPoint x: 805, startPoint y: 242, endPoint x: 784, endPoint y: 248, distance: 21.8
click at [784, 248] on span "Full Stack Development Web Development Web Design API" at bounding box center [818, 245] width 218 height 31
click at [808, 240] on span "Web Development" at bounding box center [844, 237] width 73 height 14
drag, startPoint x: 807, startPoint y: 240, endPoint x: 784, endPoint y: 256, distance: 27.5
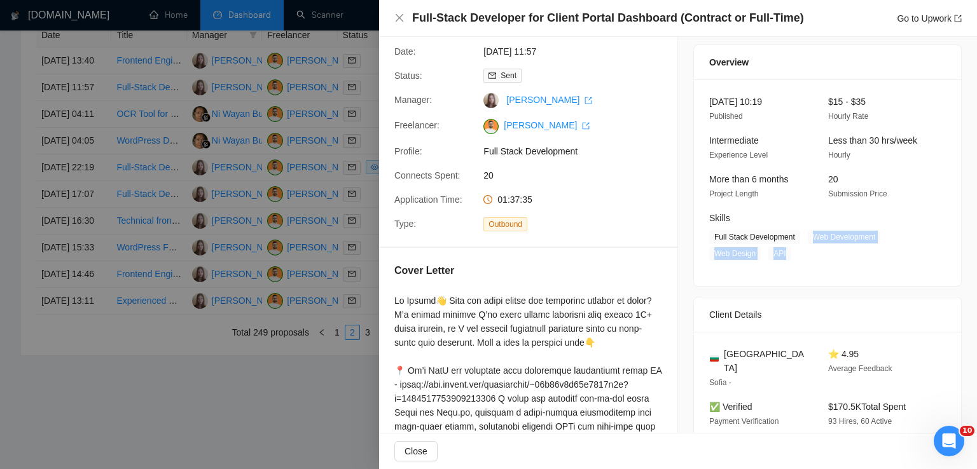
click at [784, 256] on span "Full Stack Development Web Development Web Design API" at bounding box center [818, 245] width 218 height 31
copy span "Web Development Web Design API"
click at [402, 13] on icon "close" at bounding box center [399, 18] width 10 height 10
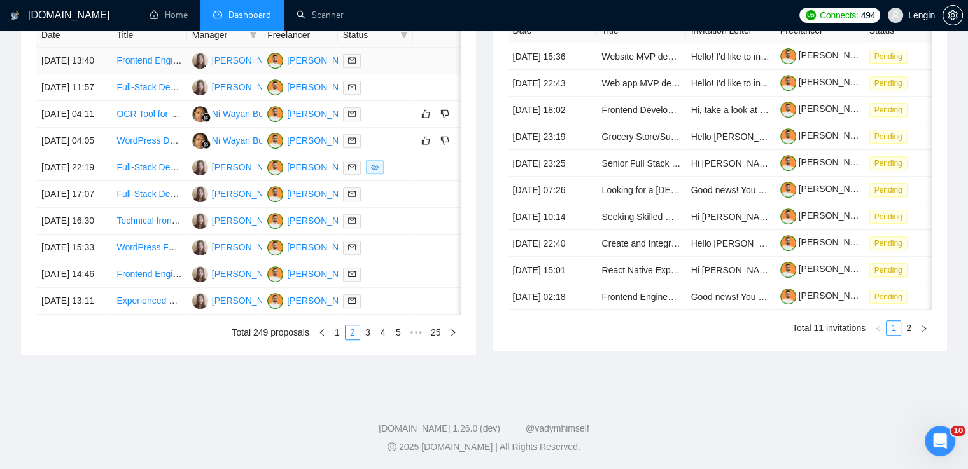
click at [146, 67] on td "Frontend Engineer | Next.js / React" at bounding box center [148, 61] width 75 height 27
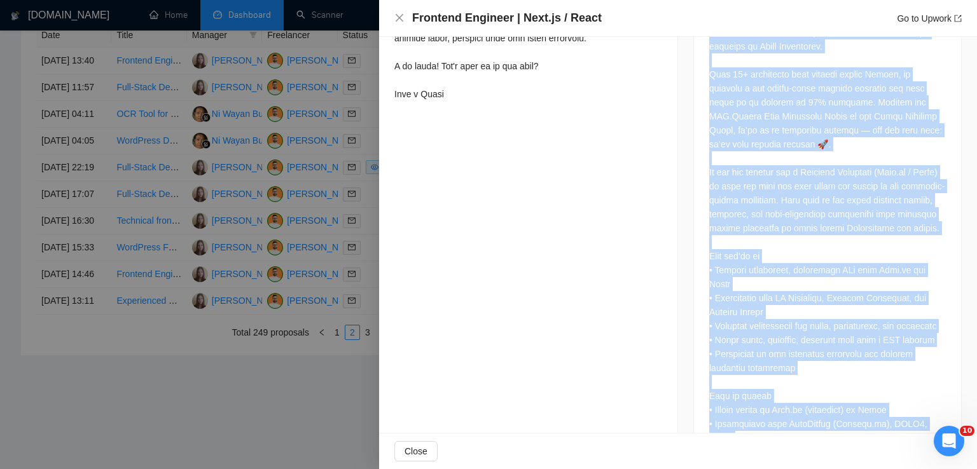
scroll to position [949, 0]
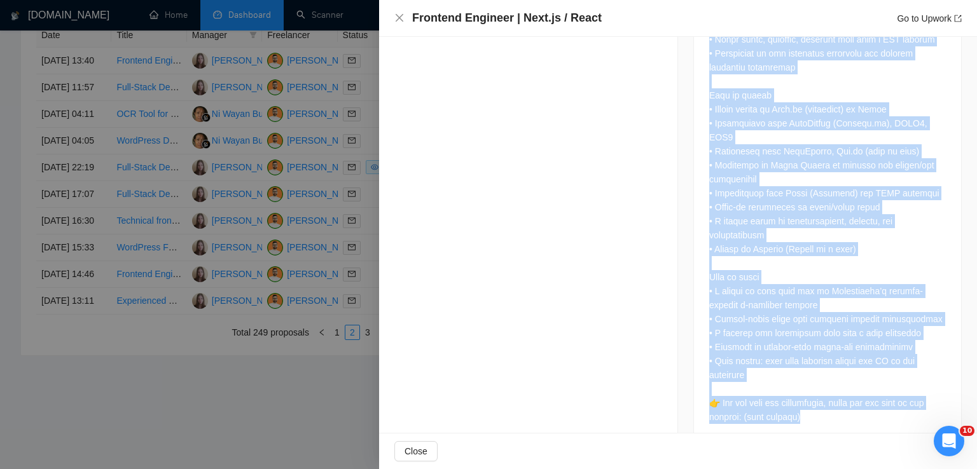
drag, startPoint x: 706, startPoint y: 113, endPoint x: 809, endPoint y: 386, distance: 291.5
click at [809, 386] on div at bounding box center [827, 40] width 237 height 770
copy div "We are a dynamic scale-up and have been revolutionizing the Swiss e-commerce ma…"
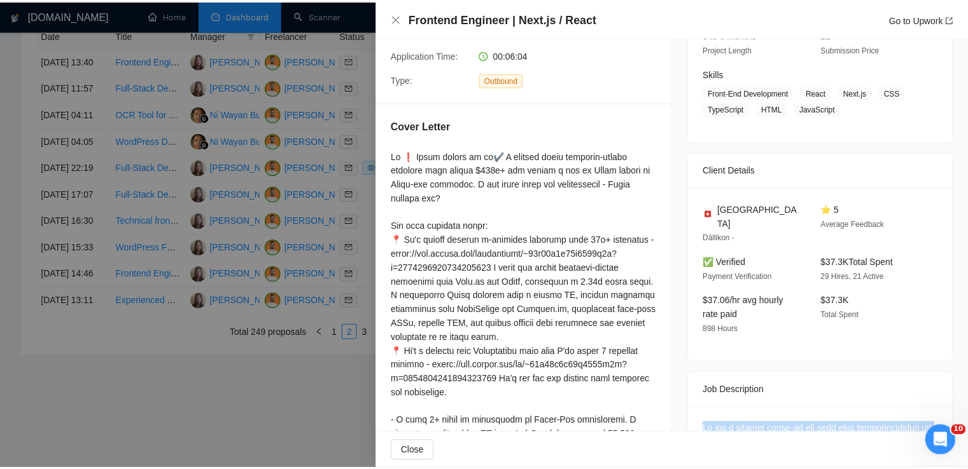
scroll to position [170, 0]
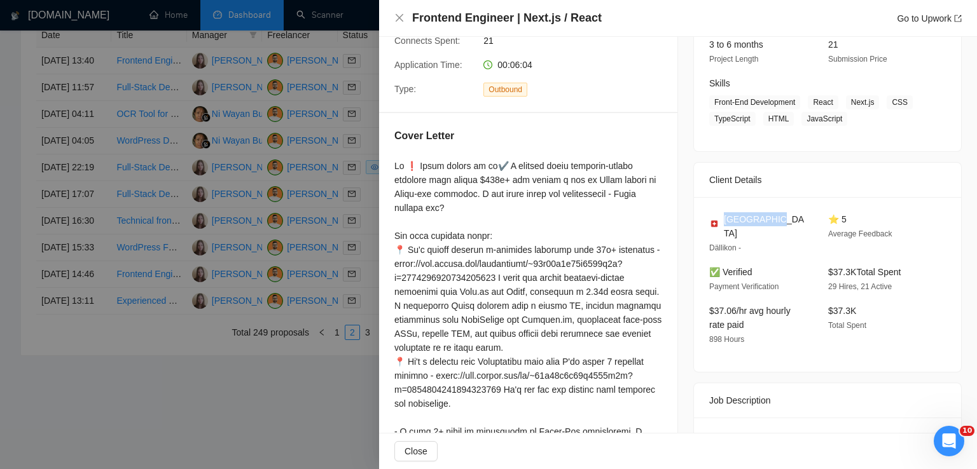
drag, startPoint x: 773, startPoint y: 220, endPoint x: 720, endPoint y: 214, distance: 53.1
click at [720, 214] on div "Switzerland" at bounding box center [758, 226] width 99 height 28
drag, startPoint x: 807, startPoint y: 103, endPoint x: 838, endPoint y: 118, distance: 34.1
click at [838, 118] on span "Front-End Development React Next.js CSS TypeScript HTML JavaScript" at bounding box center [818, 110] width 218 height 31
click at [396, 20] on icon "close" at bounding box center [399, 18] width 10 height 10
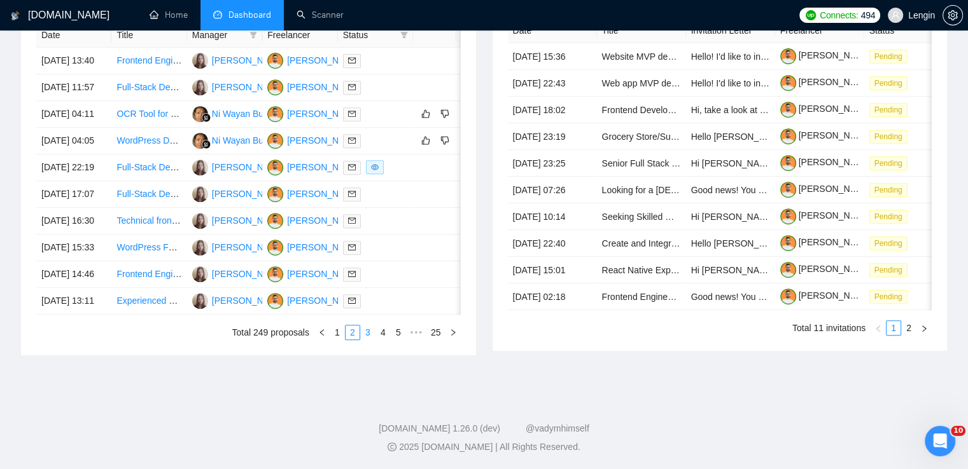
click at [372, 340] on link "3" at bounding box center [368, 333] width 14 height 14
click at [385, 340] on link "4" at bounding box center [383, 333] width 14 height 14
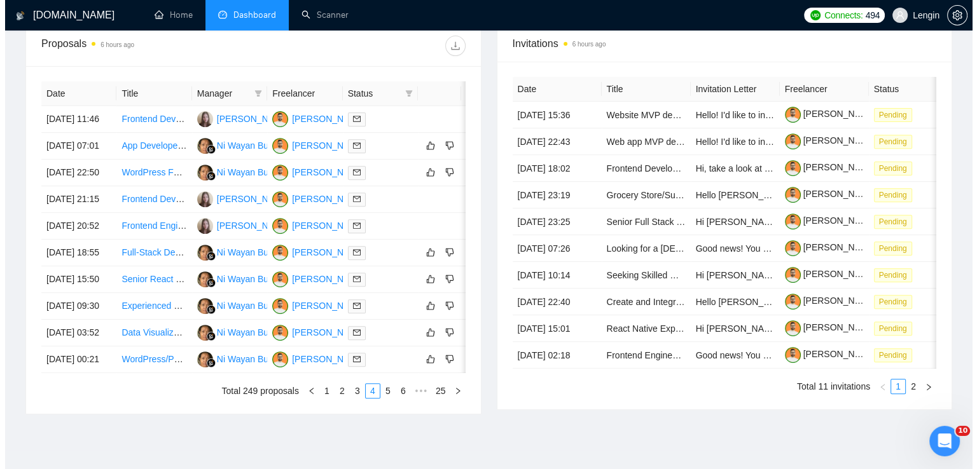
scroll to position [480, 0]
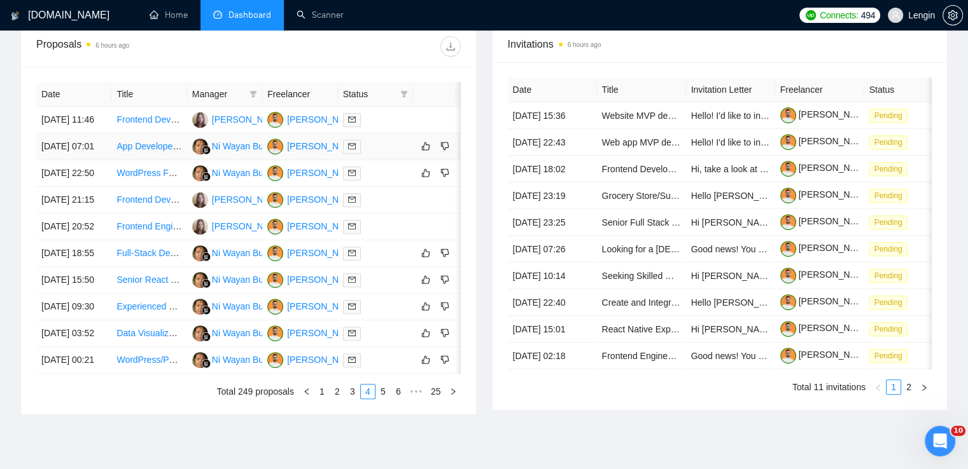
click at [153, 160] on td "App Developer Needed: React, Next.js, Supabase & PostgreSQL Expertise" at bounding box center [148, 147] width 75 height 27
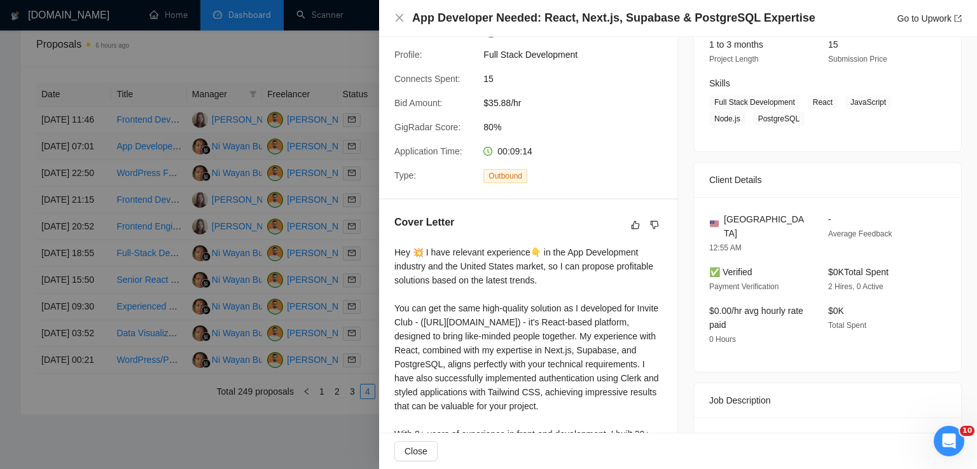
scroll to position [165, 0]
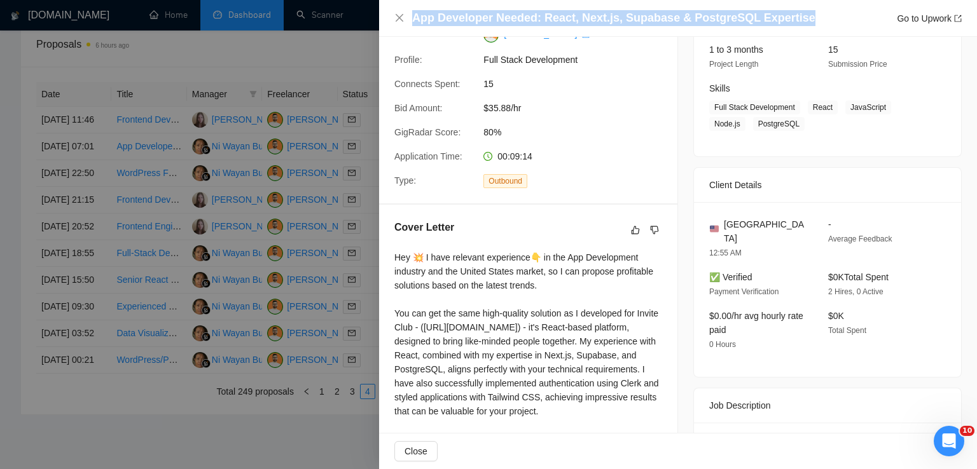
drag, startPoint x: 793, startPoint y: 20, endPoint x: 410, endPoint y: 20, distance: 383.0
click at [410, 20] on div "App Developer Needed: React, Next.js, Supabase & PostgreSQL Expertise Go to Upw…" at bounding box center [677, 18] width 567 height 16
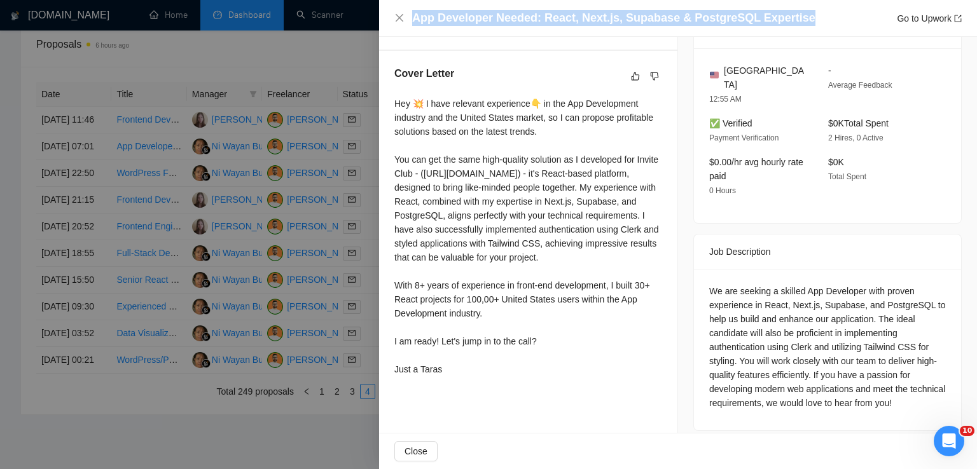
drag, startPoint x: 394, startPoint y: 106, endPoint x: 460, endPoint y: 400, distance: 301.7
click at [460, 377] on div "Hey 💥 I have relevant experience👇 in the App Development industry and the Unite…" at bounding box center [528, 237] width 268 height 280
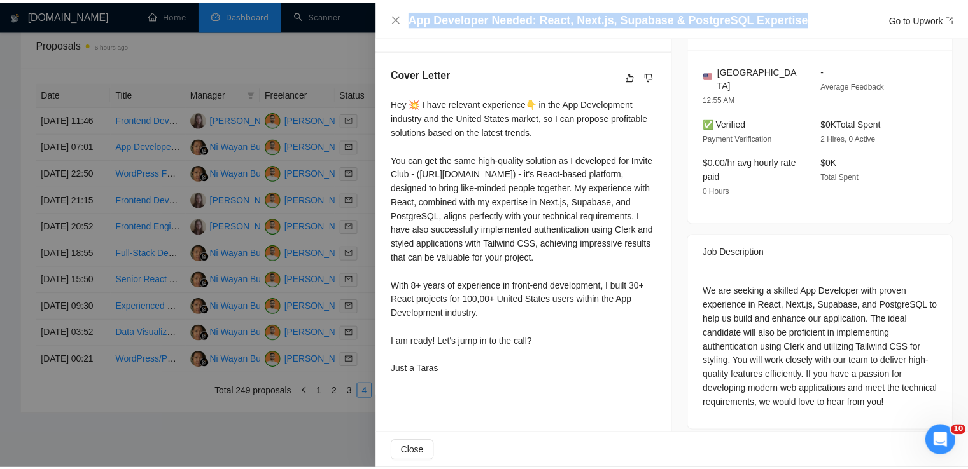
scroll to position [0, 0]
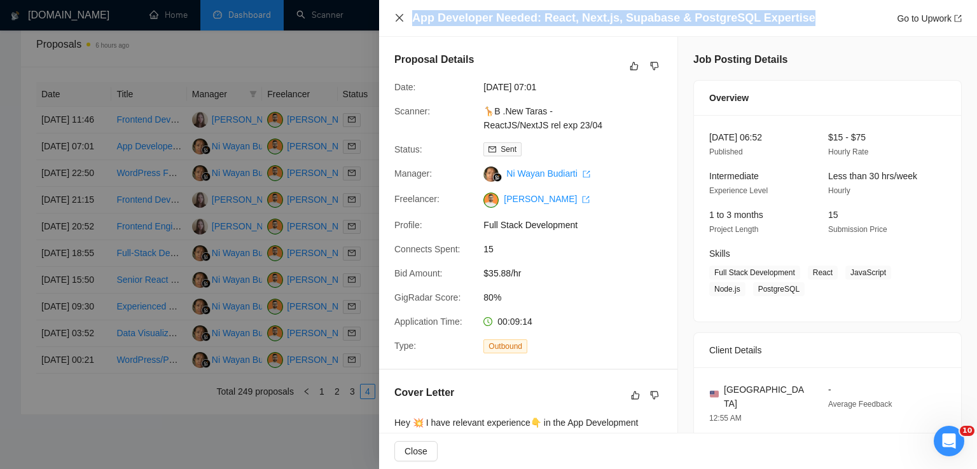
click at [400, 16] on icon "close" at bounding box center [399, 18] width 10 height 10
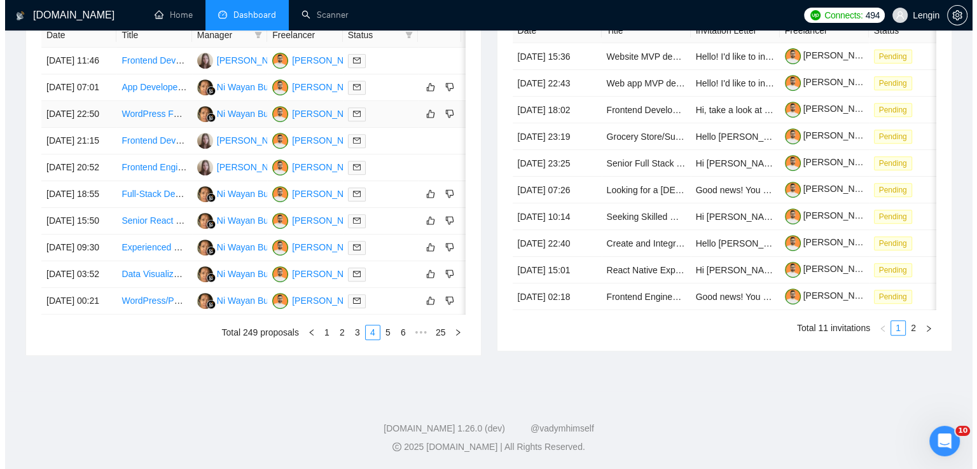
scroll to position [644, 0]
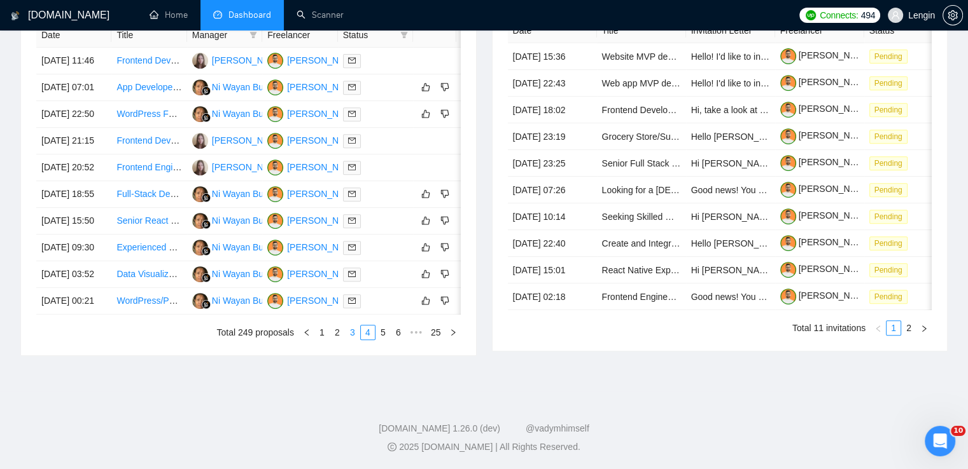
click at [356, 340] on link "3" at bounding box center [352, 333] width 14 height 14
click at [155, 242] on td "Senior Backend Developer Needed for TypeScript/Supabase Project" at bounding box center [148, 248] width 75 height 27
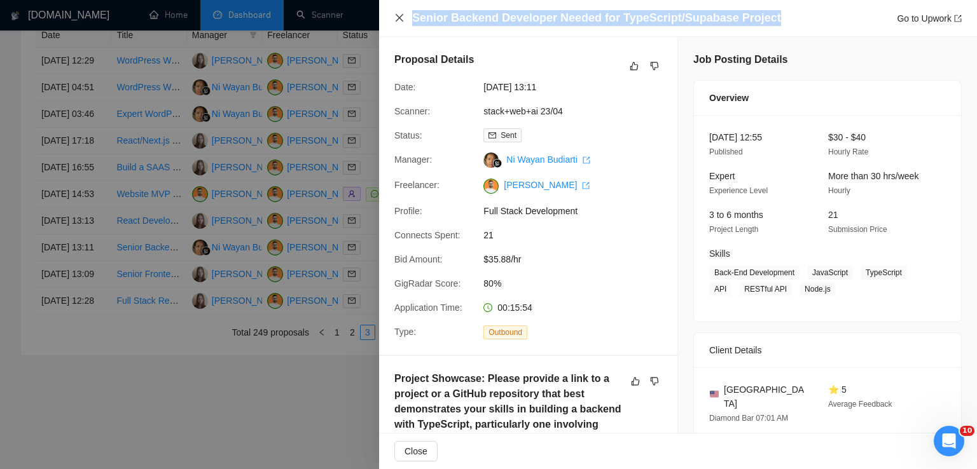
drag, startPoint x: 765, startPoint y: 21, endPoint x: 404, endPoint y: 16, distance: 361.4
click at [404, 16] on div "Senior Backend Developer Needed for TypeScript/Supabase Project Go to Upwork" at bounding box center [677, 18] width 567 height 16
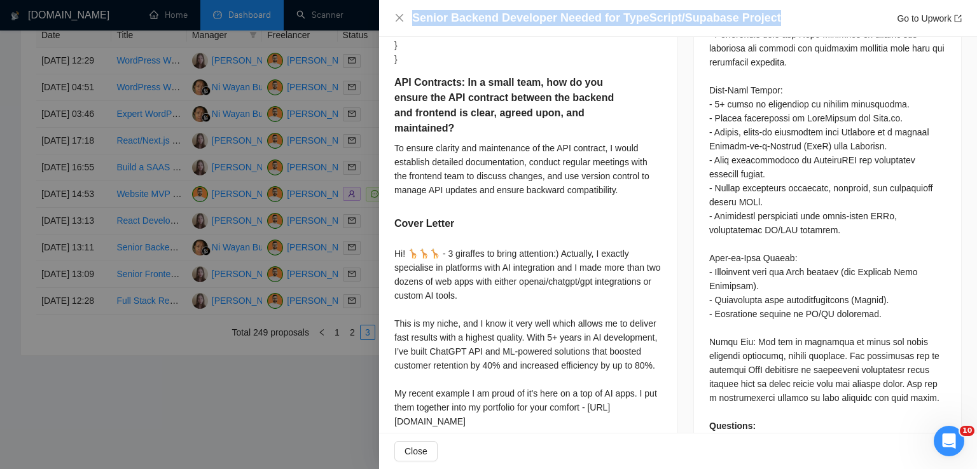
scroll to position [1244, 0]
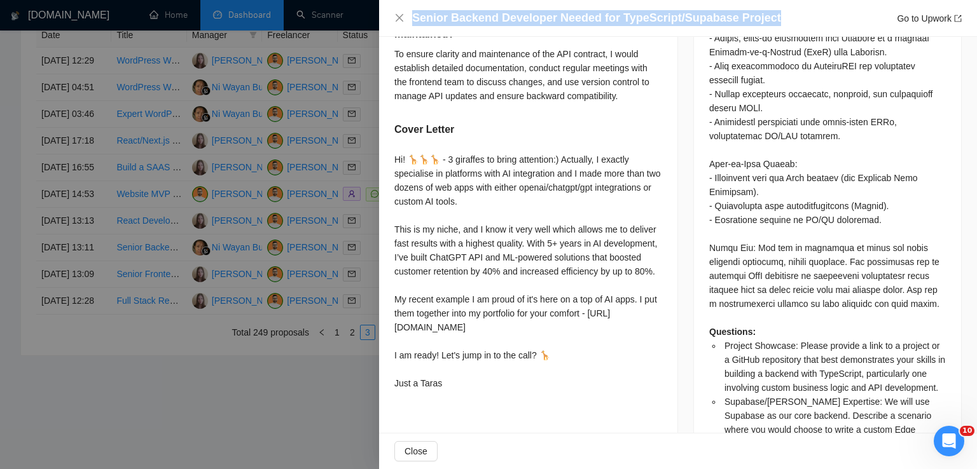
drag, startPoint x: 393, startPoint y: 160, endPoint x: 497, endPoint y: 413, distance: 274.1
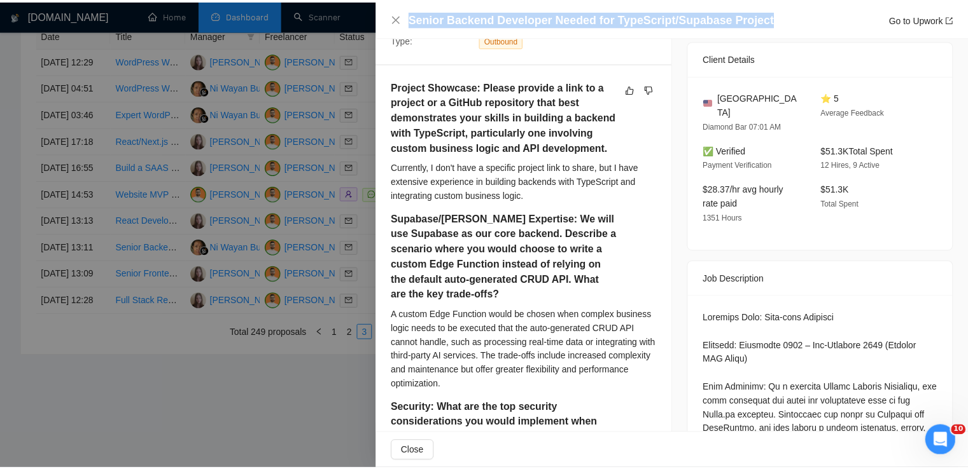
scroll to position [0, 0]
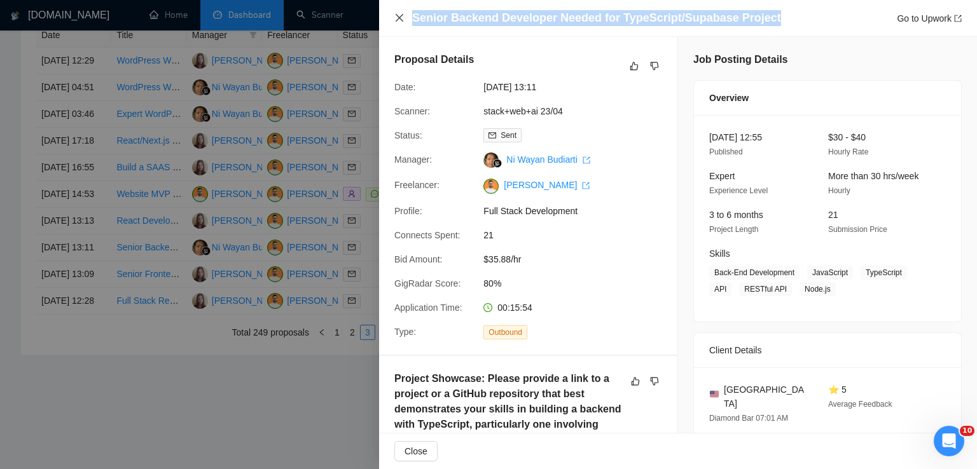
click at [399, 19] on icon "close" at bounding box center [400, 18] width 8 height 8
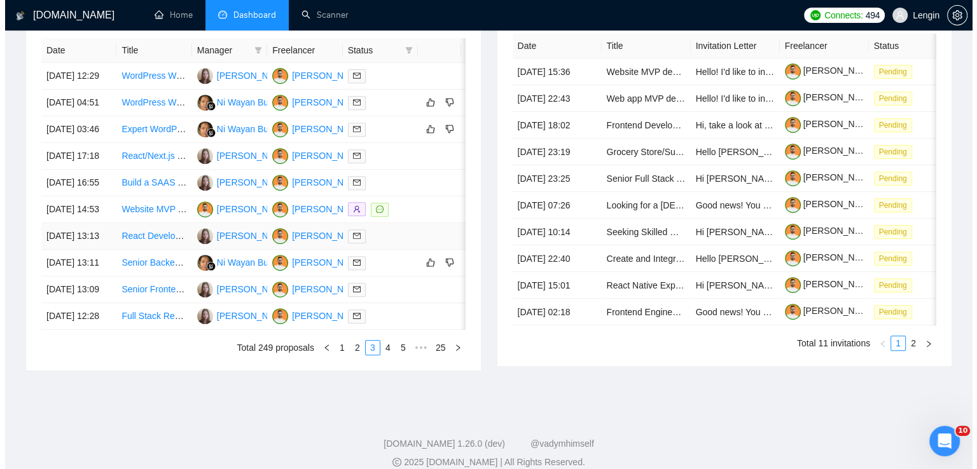
scroll to position [520, 0]
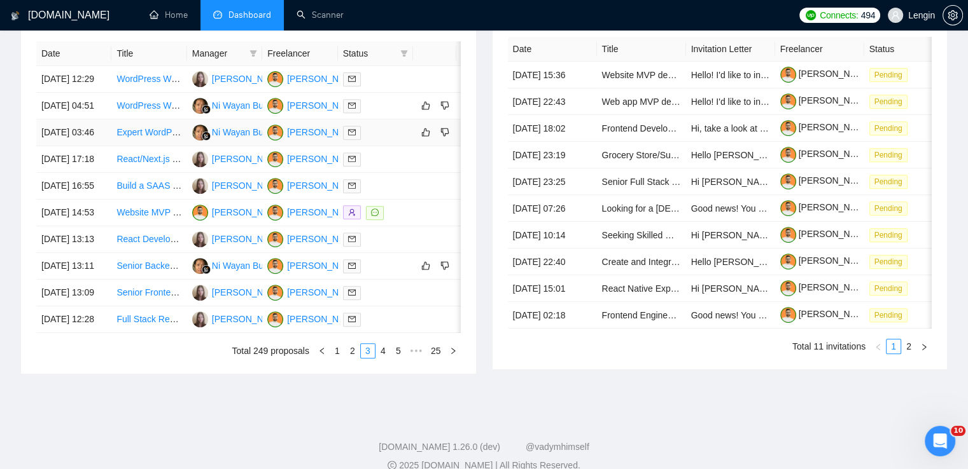
click at [150, 146] on td "Expert WordPress Web Developer Needed" at bounding box center [148, 133] width 75 height 27
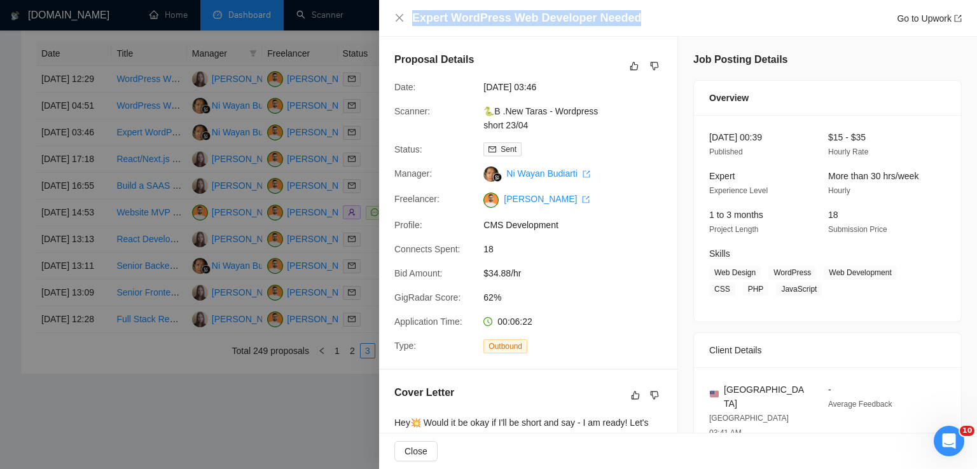
drag, startPoint x: 636, startPoint y: 21, endPoint x: 413, endPoint y: 13, distance: 223.4
click at [413, 13] on div "Expert WordPress Web Developer Needed Go to Upwork" at bounding box center [687, 18] width 550 height 16
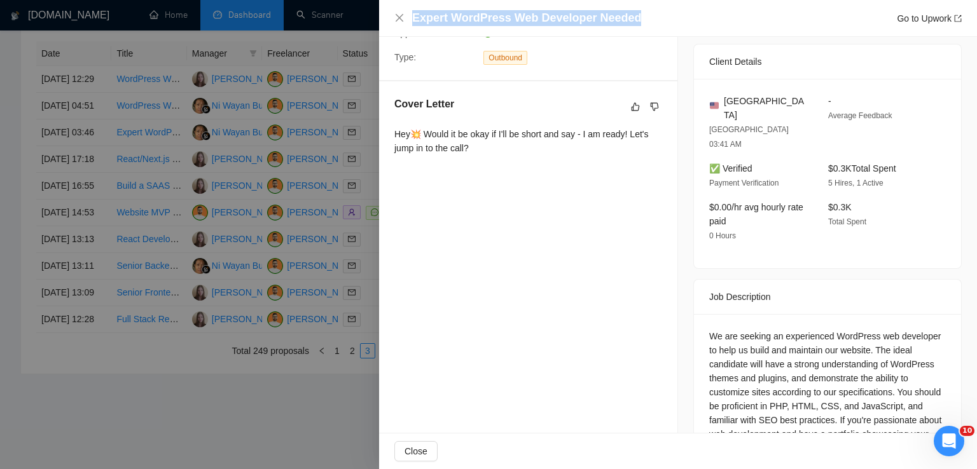
scroll to position [319, 0]
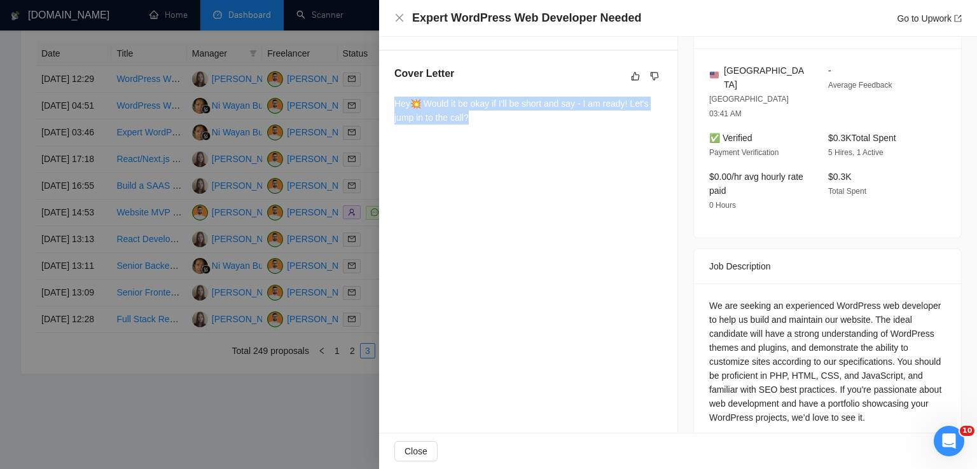
drag, startPoint x: 469, startPoint y: 117, endPoint x: 397, endPoint y: 97, distance: 75.2
click at [397, 97] on div "Hey💥 Would it be okay if I'll be short and say - I am ready! Let's jump in to t…" at bounding box center [528, 111] width 268 height 28
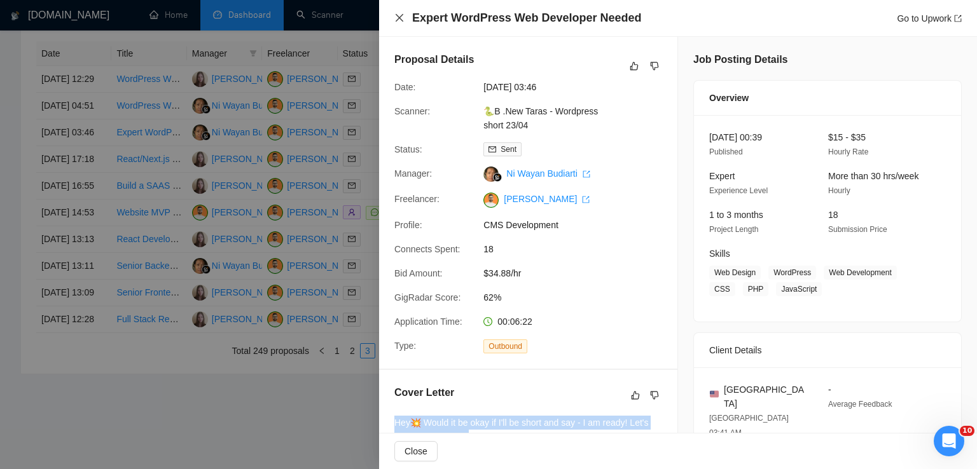
click at [397, 21] on icon "close" at bounding box center [400, 18] width 8 height 8
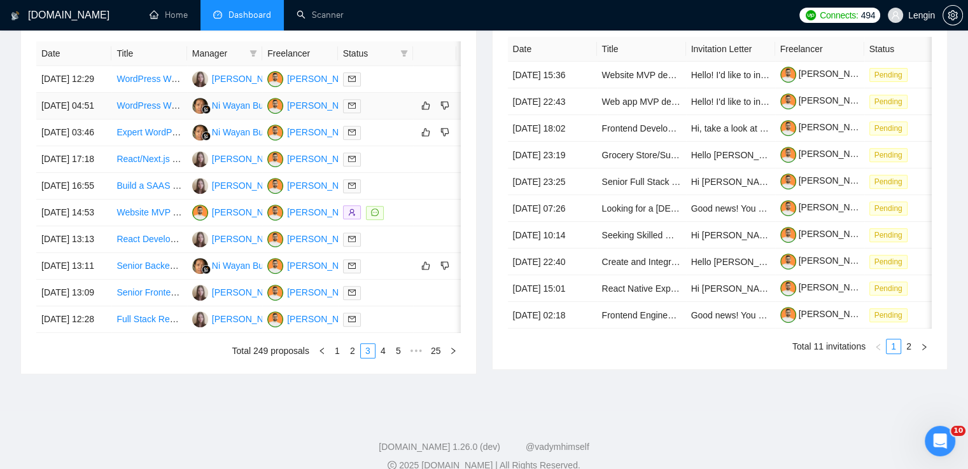
click at [153, 120] on td "WordPress Website Development with Elementor or Divi" at bounding box center [148, 106] width 75 height 27
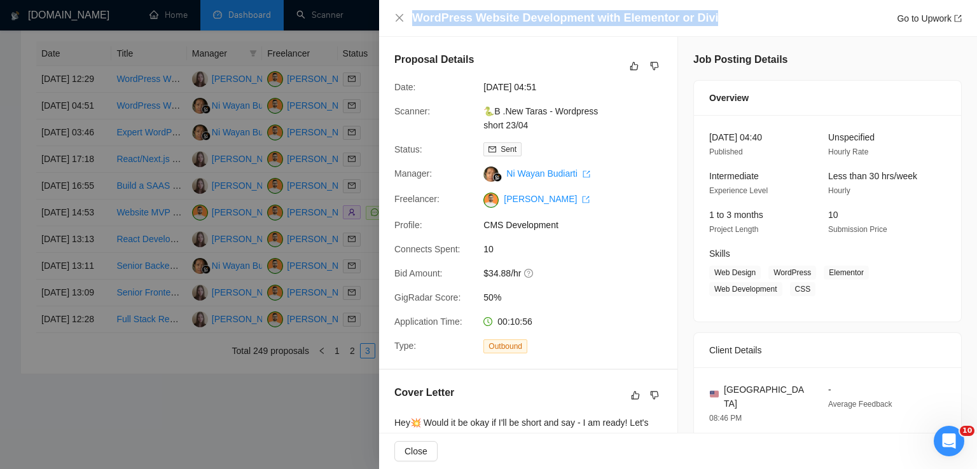
drag, startPoint x: 710, startPoint y: 17, endPoint x: 410, endPoint y: 28, distance: 299.9
click at [410, 28] on div "WordPress Website Development with Elementor or Divi Go to Upwork" at bounding box center [678, 18] width 598 height 37
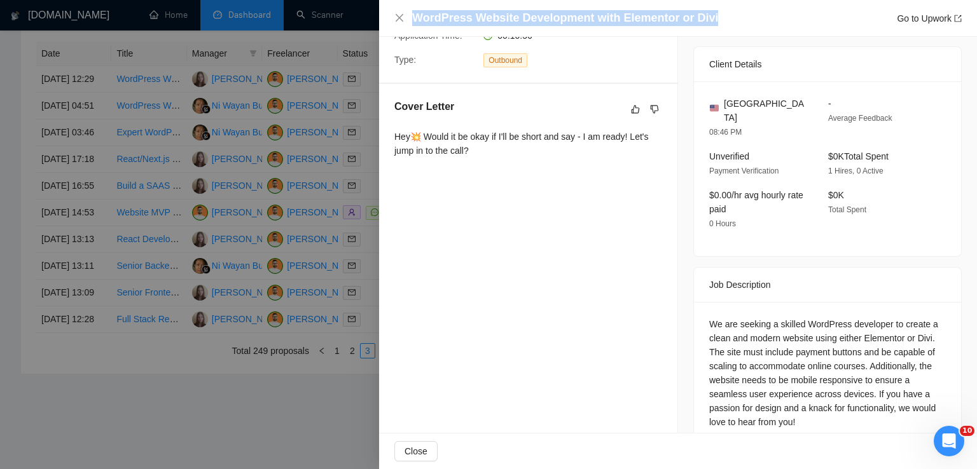
scroll to position [288, 0]
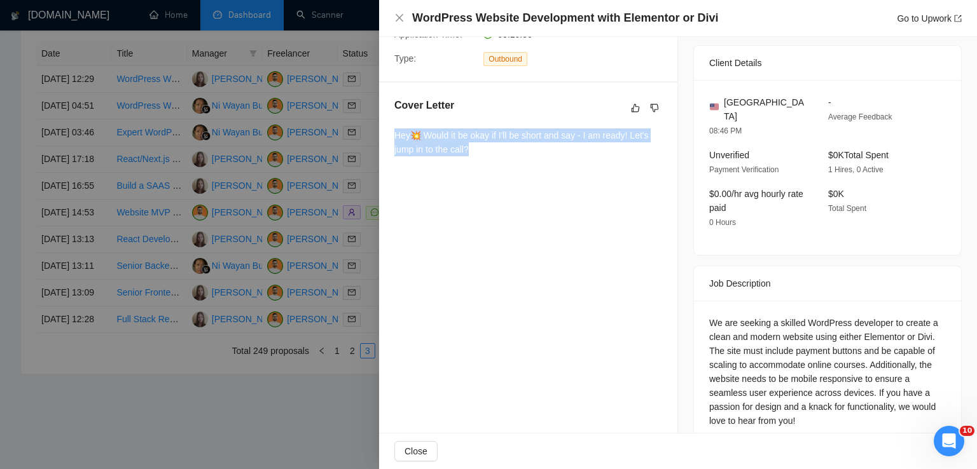
drag, startPoint x: 471, startPoint y: 149, endPoint x: 397, endPoint y: 141, distance: 74.9
click at [397, 141] on div "Hey💥 Would it be okay if I'll be short and say - I am ready! Let's jump in to t…" at bounding box center [528, 143] width 268 height 28
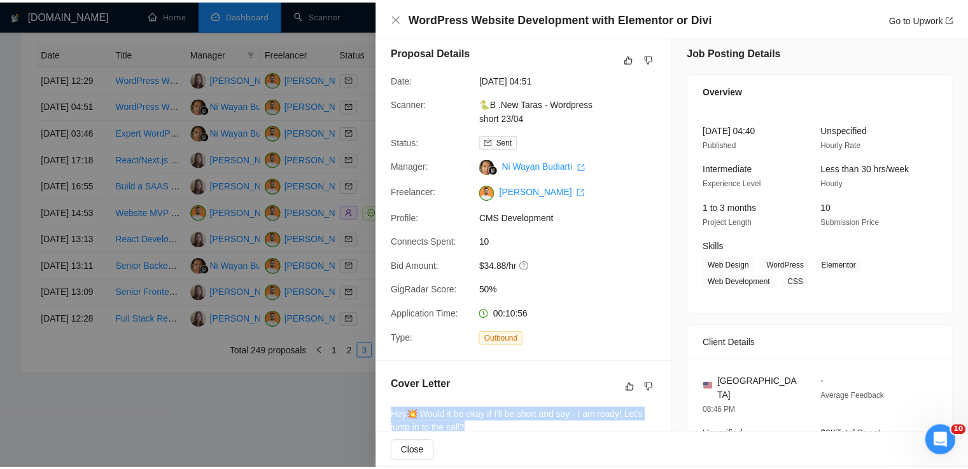
scroll to position [0, 0]
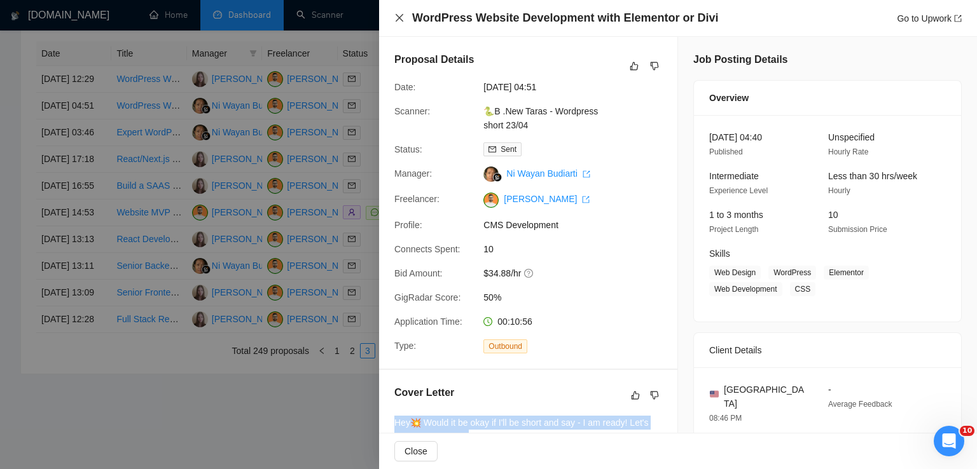
click at [397, 20] on icon "close" at bounding box center [400, 18] width 8 height 8
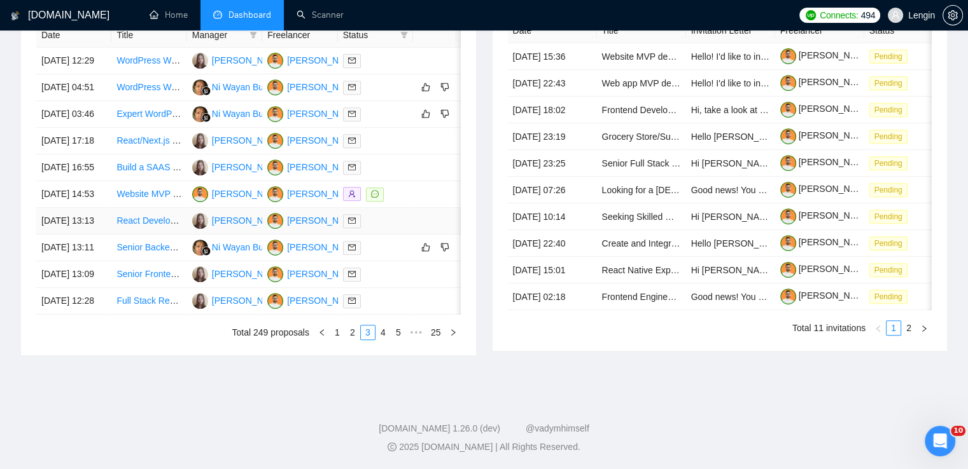
scroll to position [618, 0]
click at [356, 340] on link "2" at bounding box center [352, 333] width 14 height 14
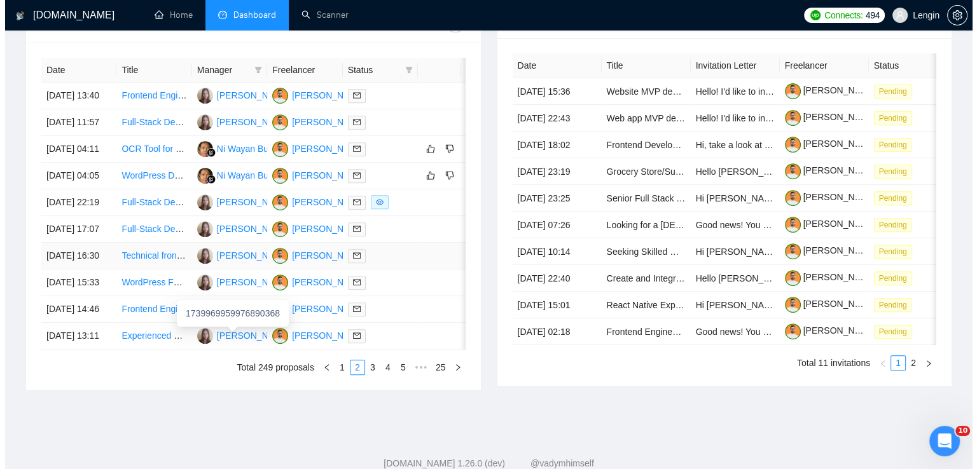
scroll to position [503, 0]
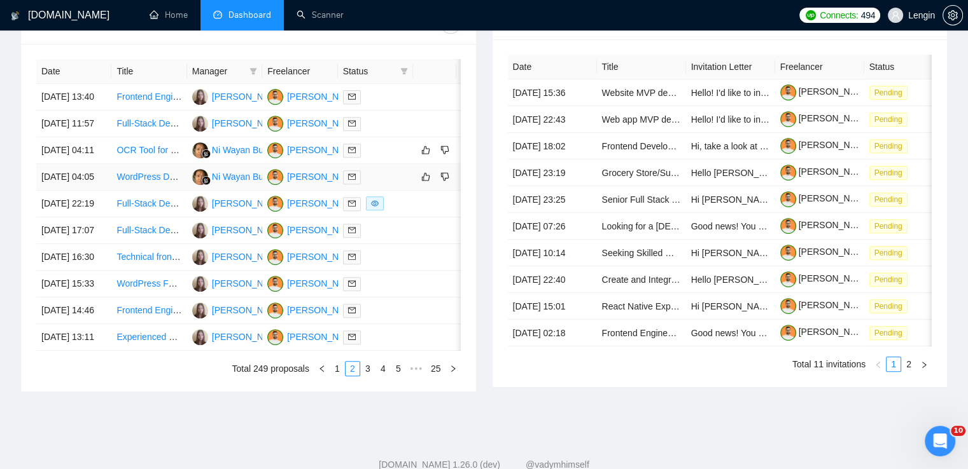
click at [173, 191] on td "WordPress Developer for Healthcare EHR Integration" at bounding box center [148, 177] width 75 height 27
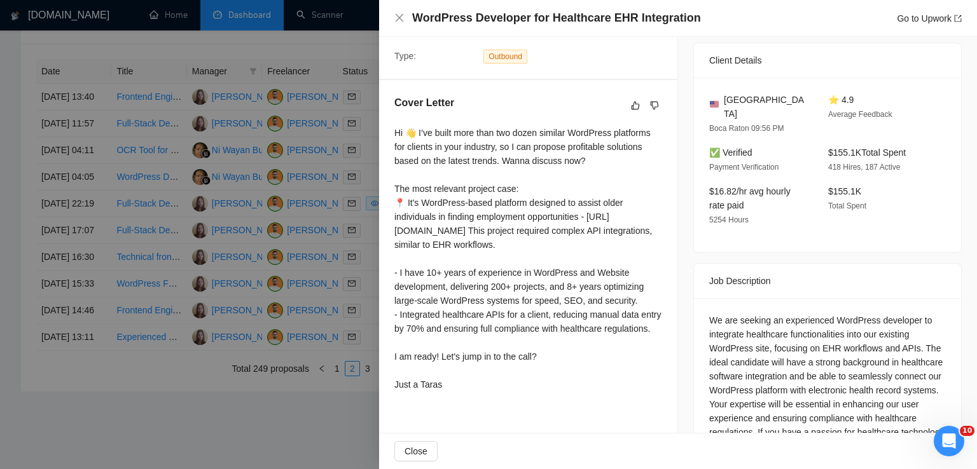
scroll to position [295, 0]
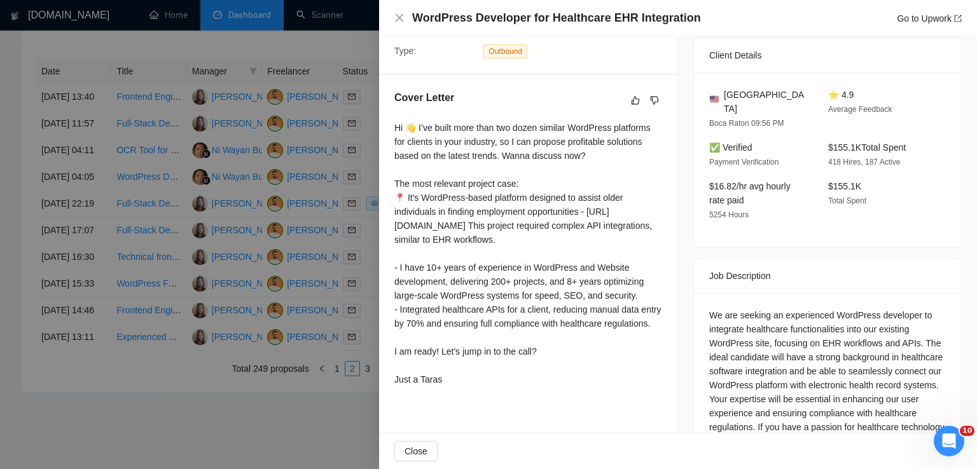
drag, startPoint x: 392, startPoint y: 129, endPoint x: 459, endPoint y: 412, distance: 290.9
click at [459, 407] on div "Cover Letter Hi 👋 I’ve built more than two dozen similar WordPress platforms fo…" at bounding box center [528, 241] width 298 height 332
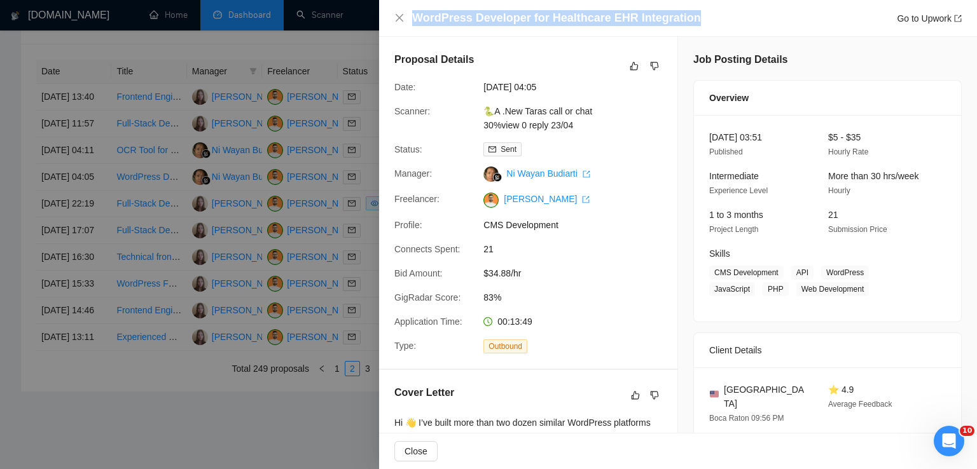
drag, startPoint x: 688, startPoint y: 21, endPoint x: 412, endPoint y: 18, distance: 276.1
click at [412, 18] on div "WordPress Developer for Healthcare EHR Integration Go to Upwork" at bounding box center [687, 18] width 550 height 16
click at [401, 15] on icon "close" at bounding box center [399, 18] width 10 height 10
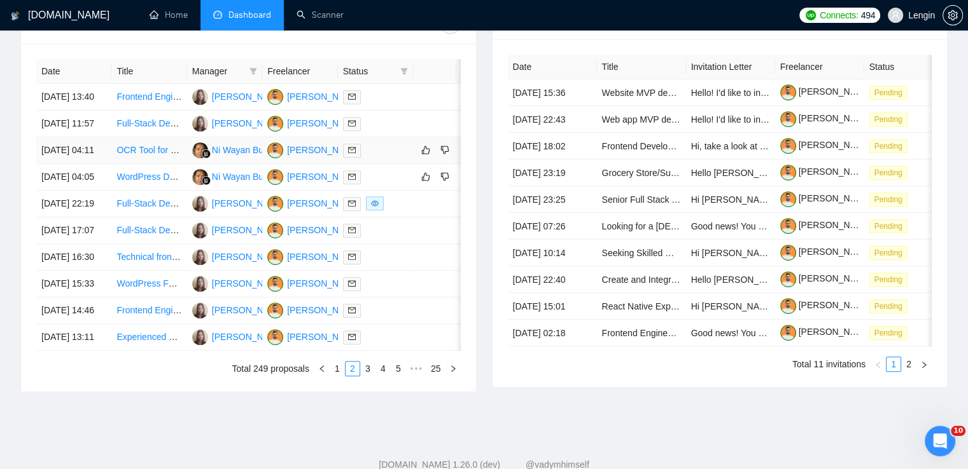
click at [152, 164] on td "OCR Tool for Construction Drawings and Specifications" at bounding box center [148, 150] width 75 height 27
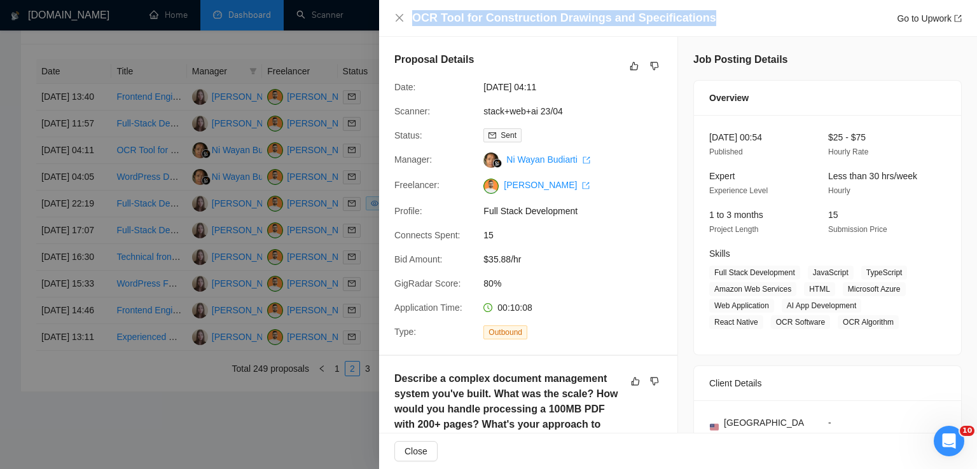
drag, startPoint x: 702, startPoint y: 13, endPoint x: 413, endPoint y: 10, distance: 288.8
click at [413, 10] on div "OCR Tool for Construction Drawings and Specifications Go to Upwork" at bounding box center [687, 18] width 550 height 16
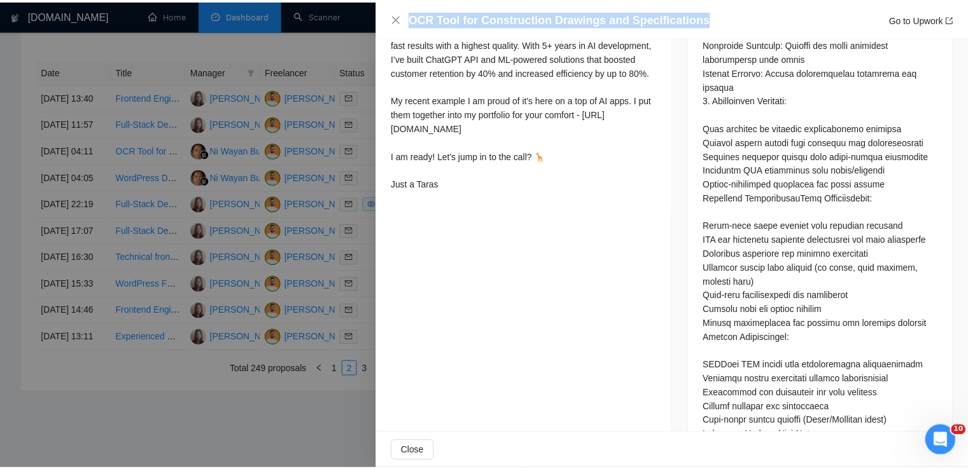
scroll to position [986, 0]
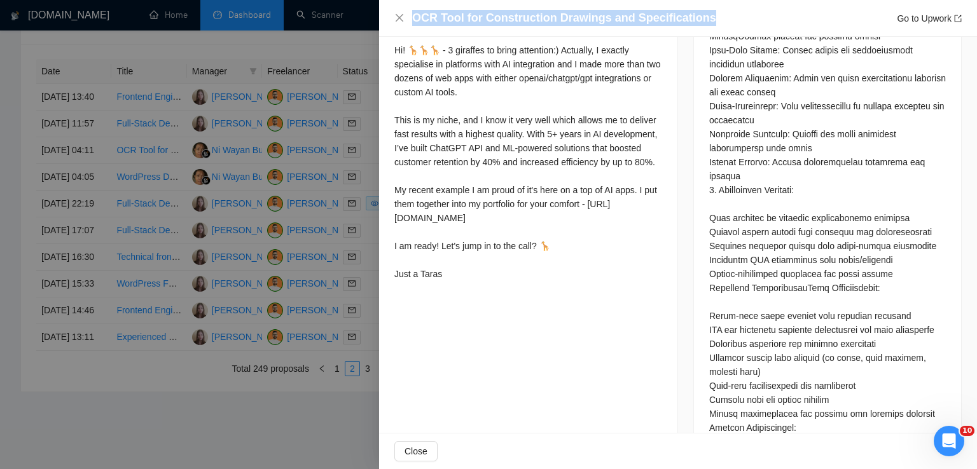
drag, startPoint x: 394, startPoint y: 80, endPoint x: 468, endPoint y: 333, distance: 263.7
click at [400, 19] on icon "close" at bounding box center [400, 18] width 8 height 8
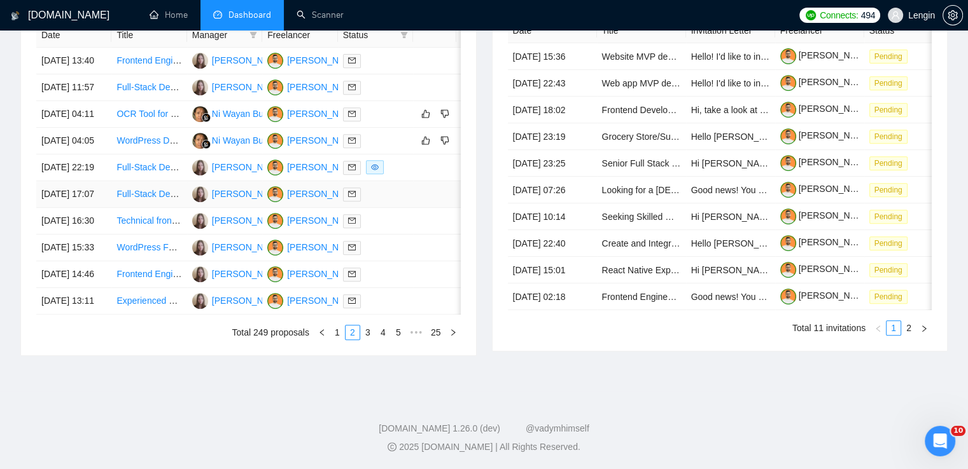
scroll to position [667, 0]
click at [342, 330] on link "1" at bounding box center [337, 333] width 14 height 14
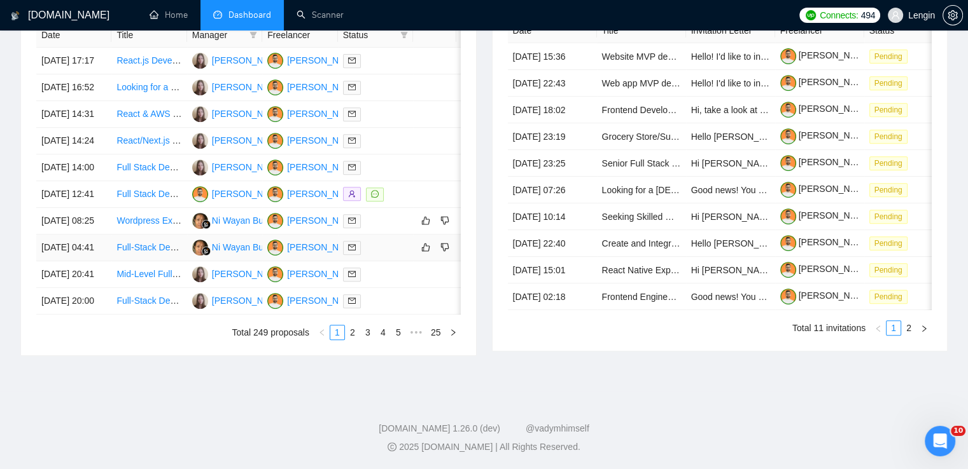
click at [177, 235] on td "Full-Stack Developer (React, FastAPI, Auth0, API Integrations)" at bounding box center [148, 248] width 75 height 27
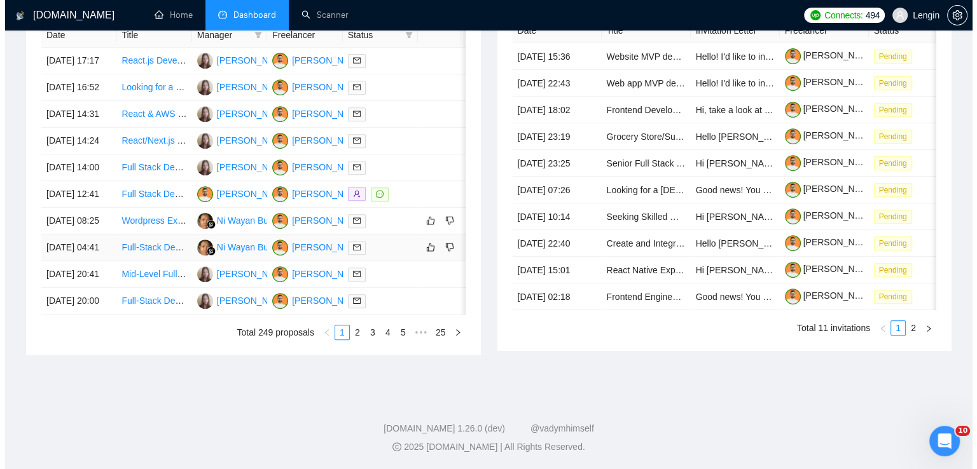
scroll to position [641, 0]
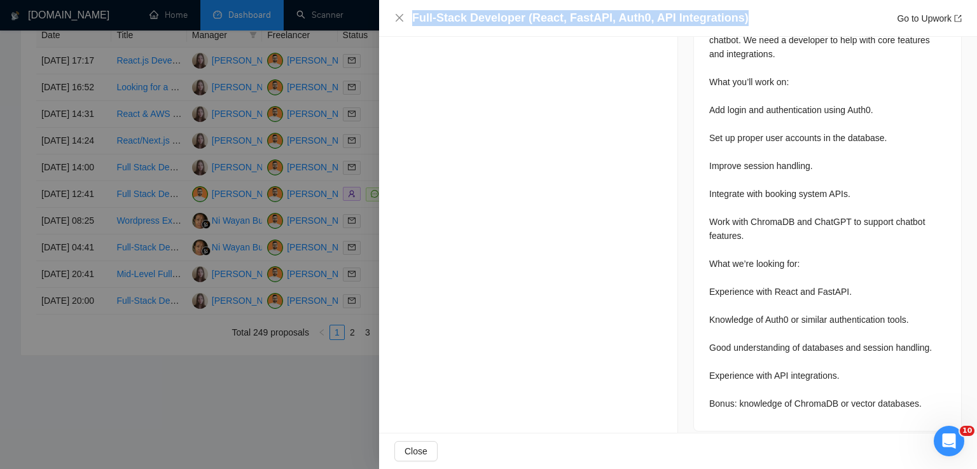
drag, startPoint x: 746, startPoint y: 16, endPoint x: 412, endPoint y: 13, distance: 334.6
click at [412, 13] on div "Full-Stack Developer (React, FastAPI, Auth0, API Integrations) Go to Upwork" at bounding box center [677, 18] width 567 height 16
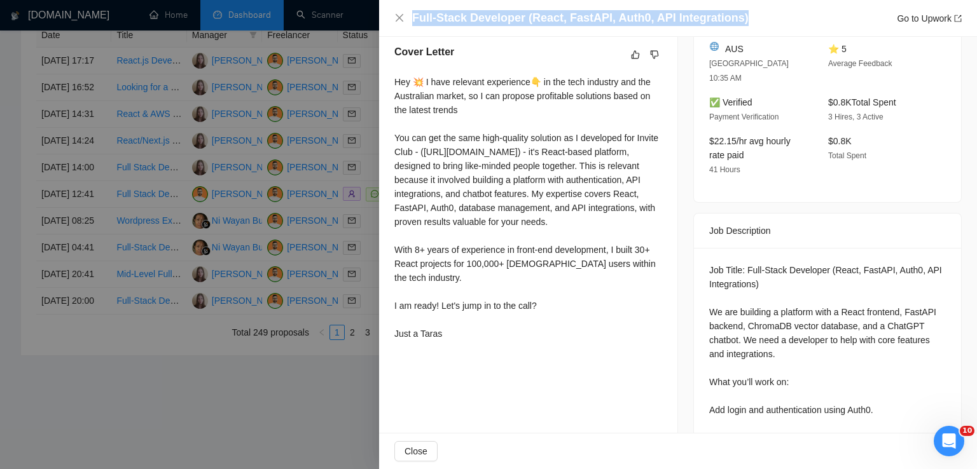
scroll to position [323, 0]
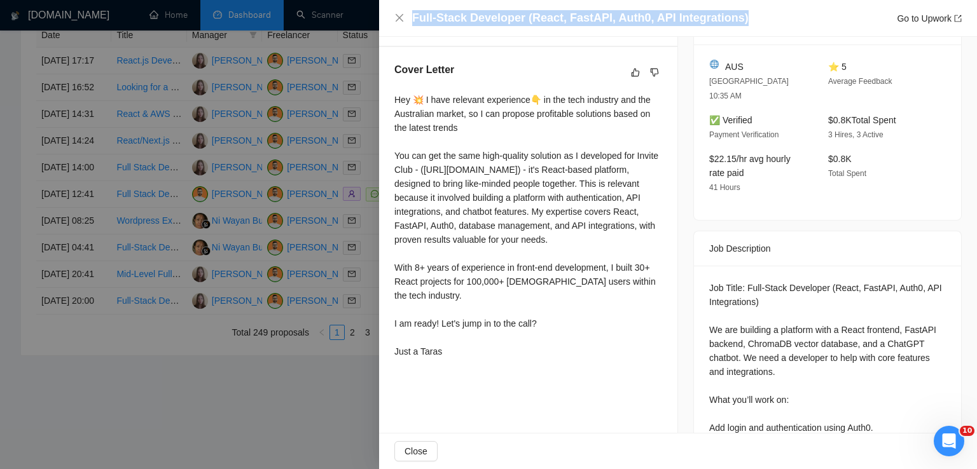
drag, startPoint x: 394, startPoint y: 97, endPoint x: 460, endPoint y: 379, distance: 289.3
click at [460, 359] on div "Hey 💥 I have relevant experience👇 in the tech industry and the Australian marke…" at bounding box center [528, 226] width 268 height 266
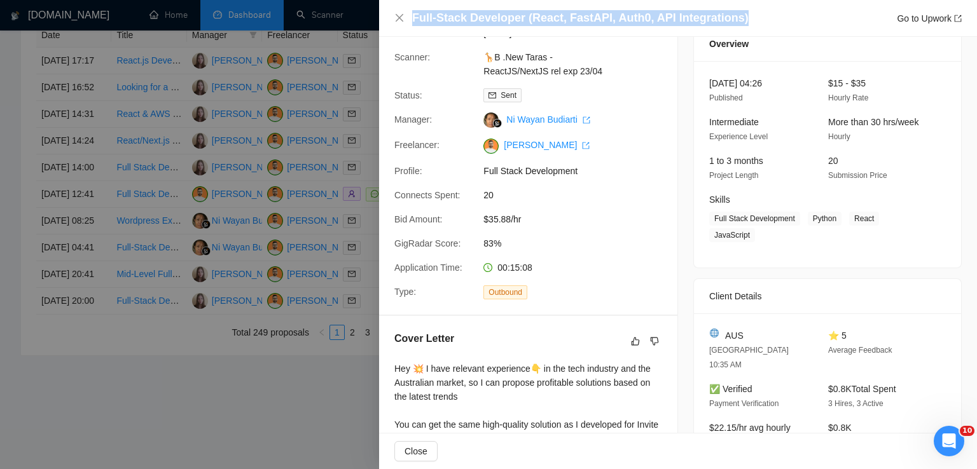
scroll to position [0, 0]
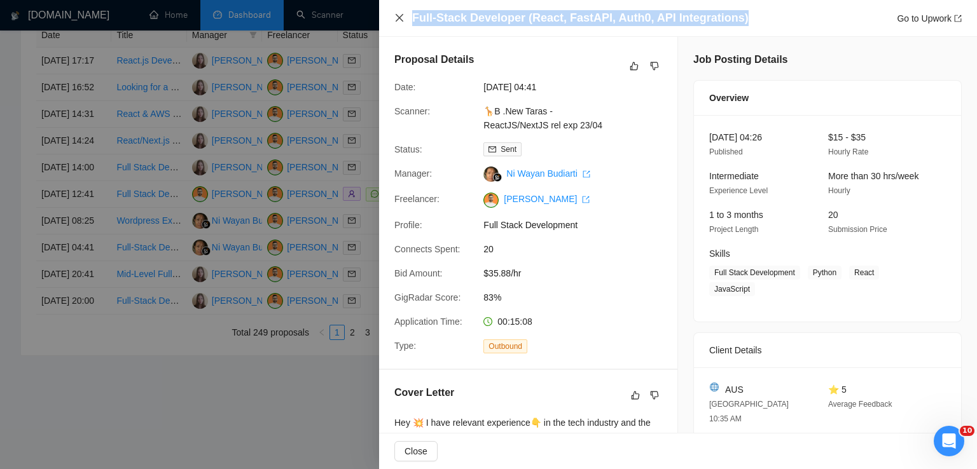
click at [401, 21] on icon "close" at bounding box center [399, 18] width 10 height 10
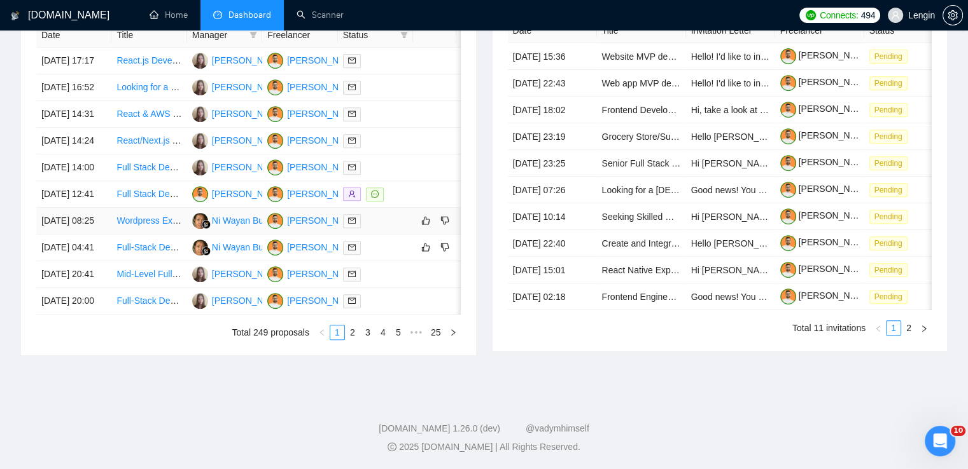
click at [160, 208] on td "Wordpress Expert to fix form in the contact page" at bounding box center [148, 221] width 75 height 27
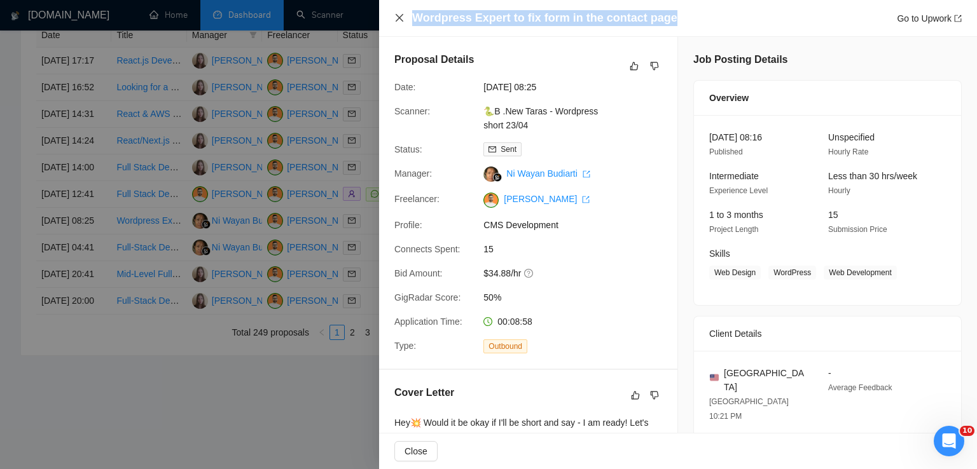
drag, startPoint x: 669, startPoint y: 19, endPoint x: 403, endPoint y: 18, distance: 265.9
click at [403, 18] on div "Wordpress Expert to fix form in the contact page Go to Upwork" at bounding box center [677, 18] width 567 height 16
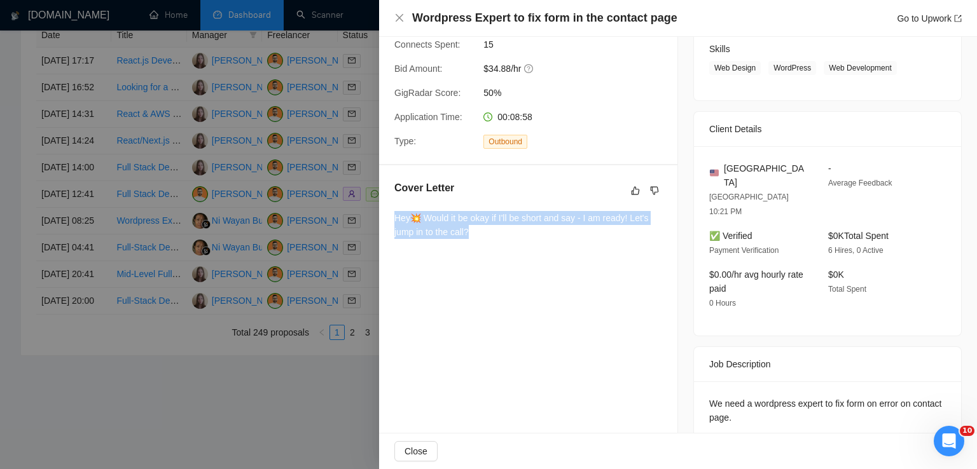
drag, startPoint x: 483, startPoint y: 235, endPoint x: 387, endPoint y: 212, distance: 99.4
click at [387, 212] on div "Cover Letter Hey💥 Would it be okay if I'll be short and say - I am ready! Let's…" at bounding box center [528, 212] width 298 height 94
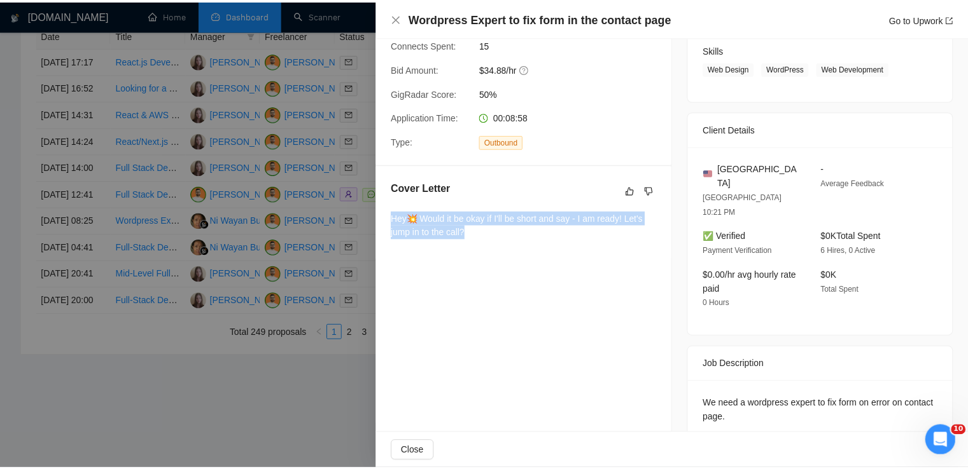
scroll to position [0, 0]
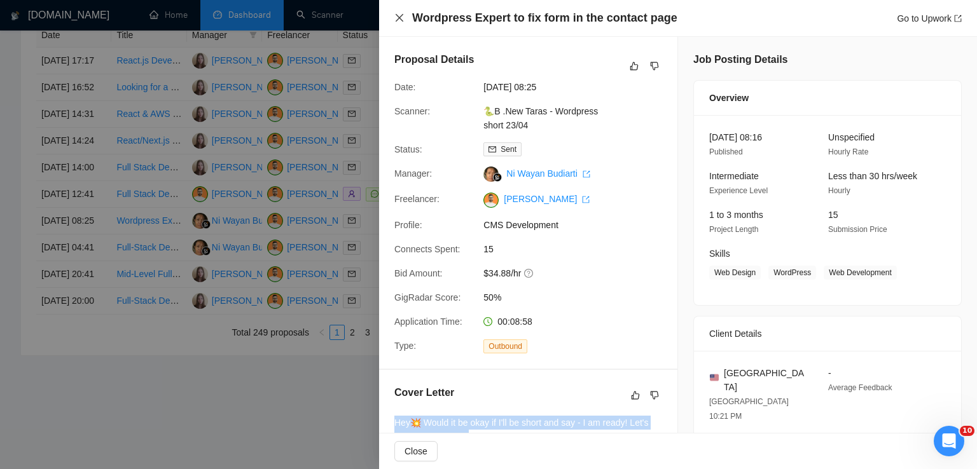
click at [398, 13] on icon "close" at bounding box center [399, 18] width 10 height 10
